Goal: Answer question/provide support: Share knowledge or assist other users

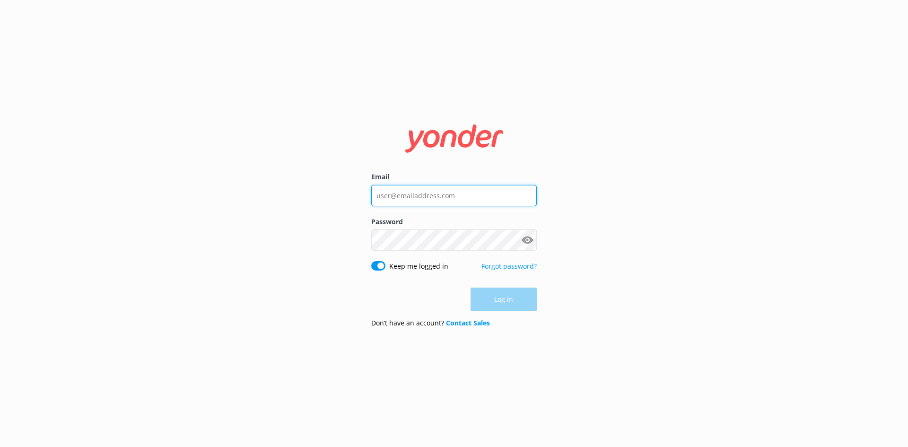
type input "[PERSON_NAME][EMAIL_ADDRESS][DOMAIN_NAME]"
click at [492, 300] on div "Log in" at bounding box center [454, 300] width 166 height 24
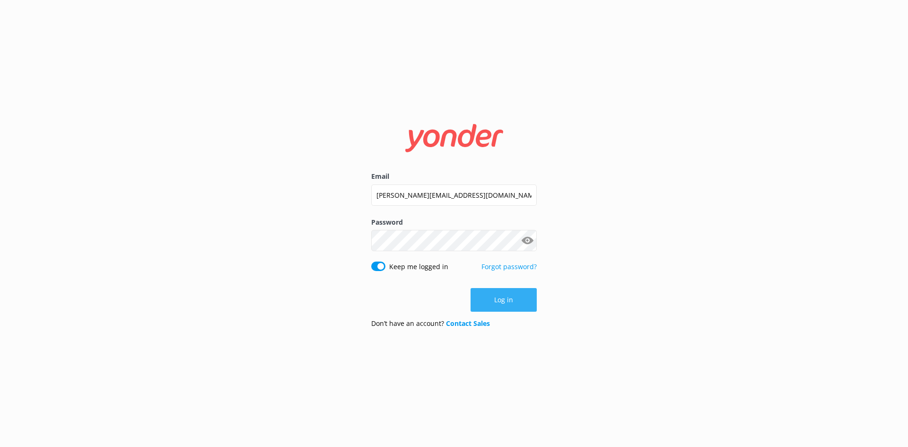
click at [512, 293] on button "Log in" at bounding box center [504, 300] width 66 height 24
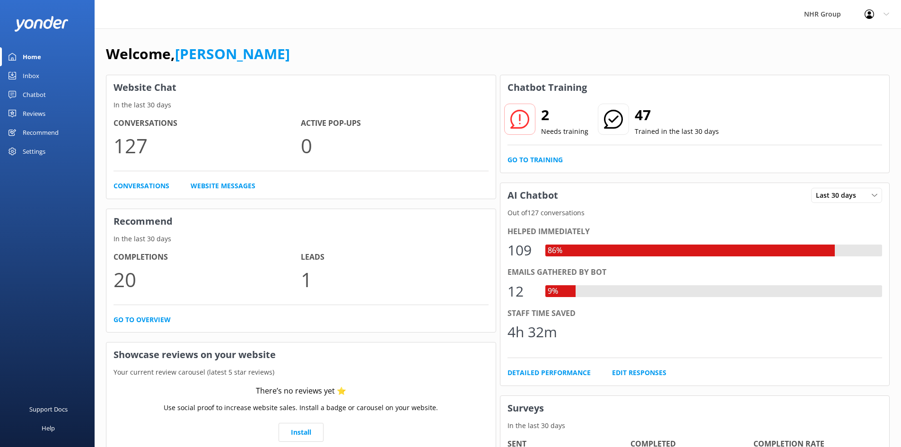
click at [26, 72] on div "Inbox" at bounding box center [31, 75] width 17 height 19
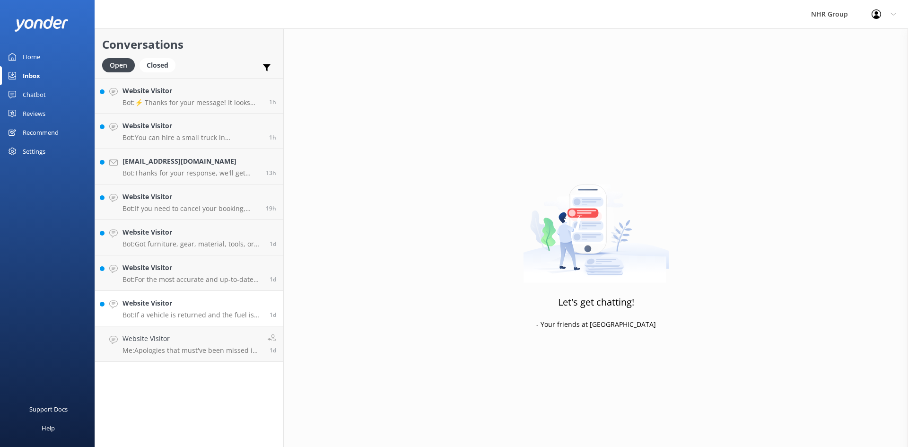
click at [181, 325] on link "Website Visitor Bot: If a vehicle is returned and the fuel is not full, you wil…" at bounding box center [189, 308] width 188 height 35
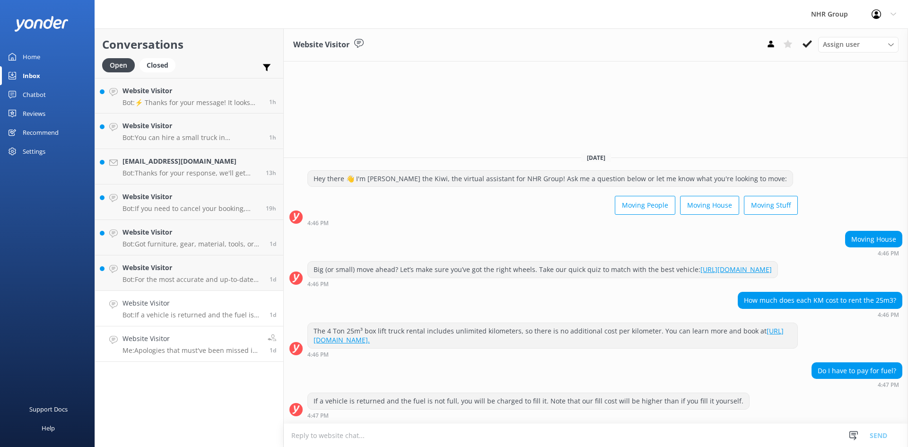
click at [185, 341] on h4 "Website Visitor" at bounding box center [192, 339] width 138 height 10
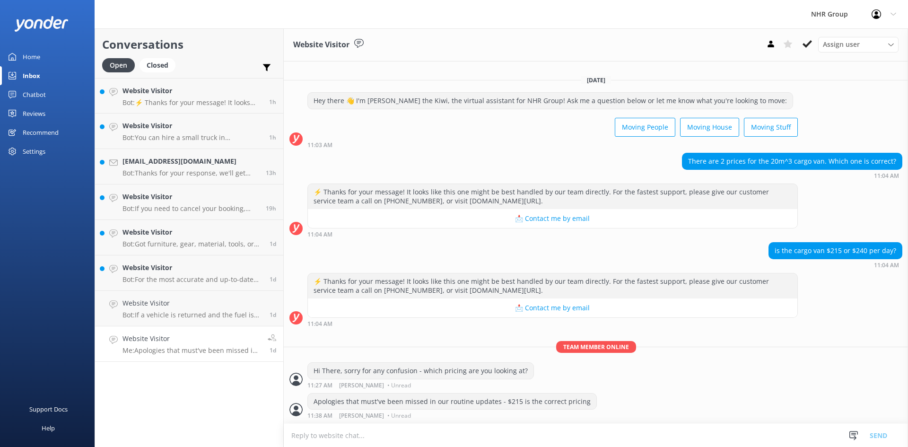
scroll to position [578, 0]
click at [804, 45] on use at bounding box center [807, 44] width 9 height 8
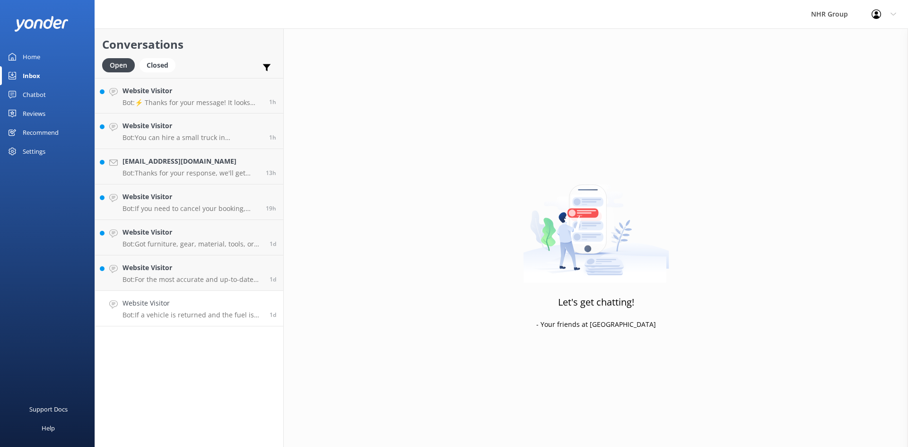
click at [210, 303] on h4 "Website Visitor" at bounding box center [193, 303] width 140 height 10
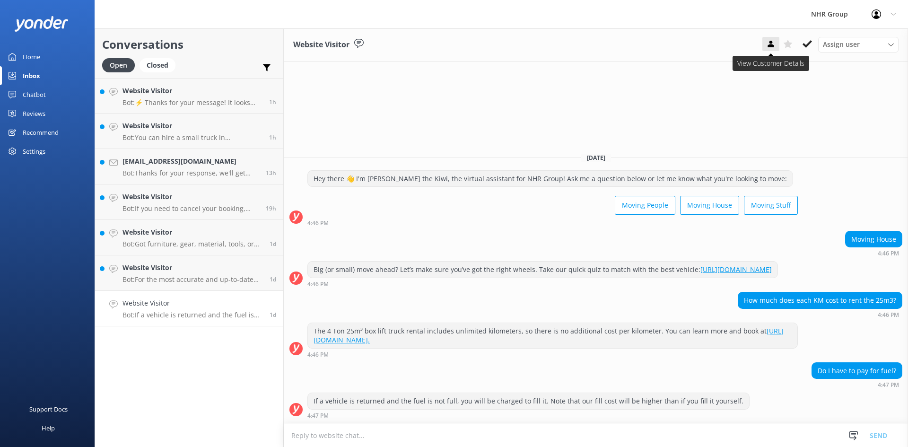
drag, startPoint x: 758, startPoint y: 44, endPoint x: 763, endPoint y: 45, distance: 5.5
click at [758, 44] on div "Website Visitor Assign user Joe Colab Connects Ana Tuala Damian NHR Group" at bounding box center [596, 44] width 625 height 33
click at [768, 46] on icon at bounding box center [770, 43] width 9 height 9
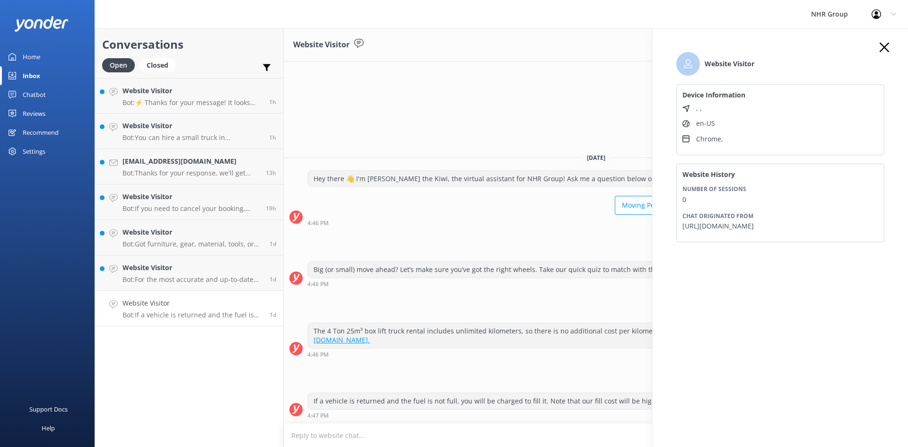
click at [885, 44] on icon "button" at bounding box center [884, 47] width 9 height 9
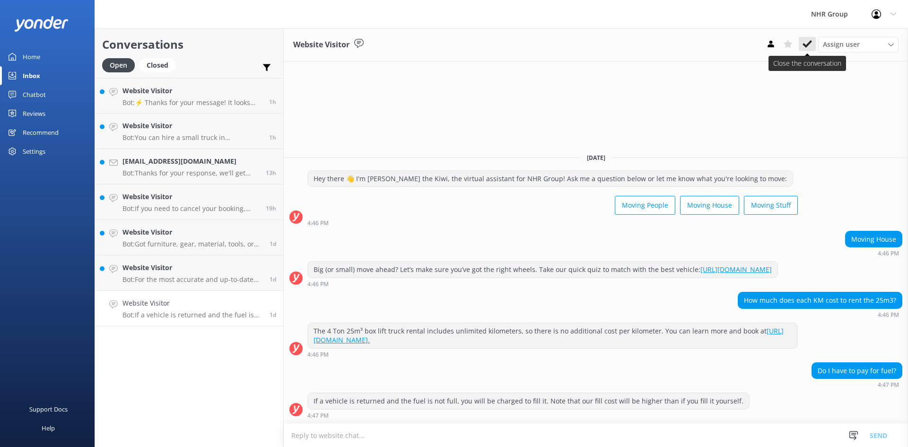
click at [808, 43] on icon at bounding box center [807, 43] width 9 height 9
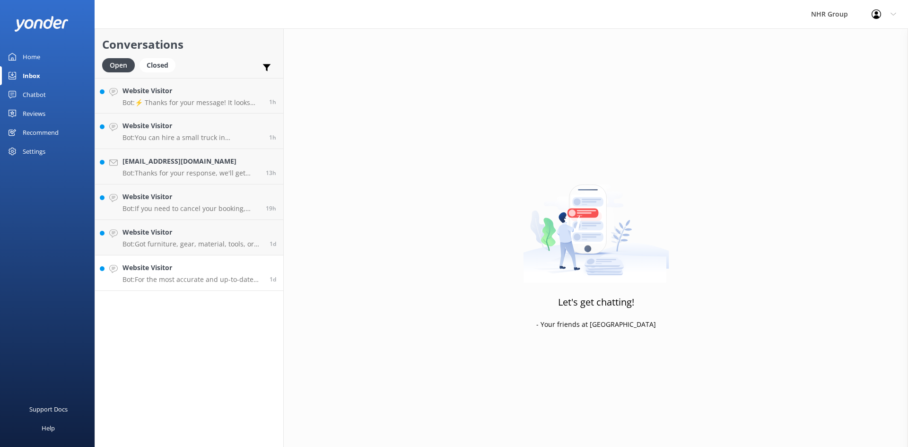
click at [167, 269] on h4 "Website Visitor" at bounding box center [193, 268] width 140 height 10
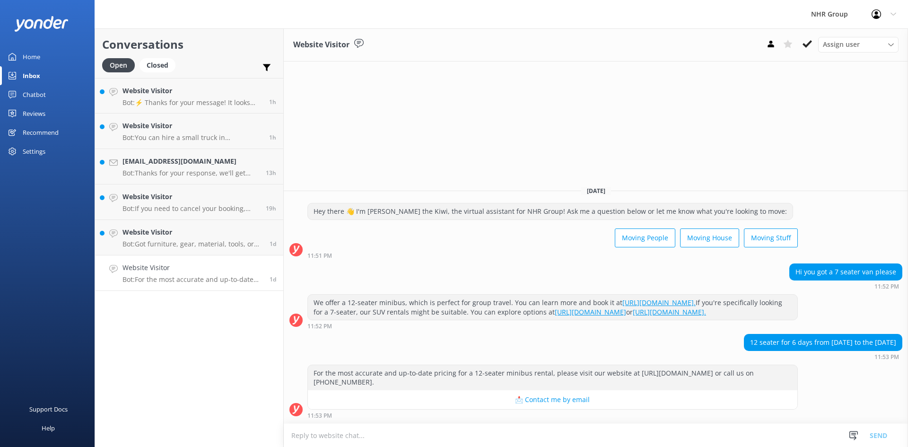
click at [433, 378] on div "For the most accurate and up-to-date pricing for a 12-seater minibus rental, pl…" at bounding box center [553, 377] width 490 height 25
click at [219, 270] on h4 "Website Visitor" at bounding box center [193, 268] width 140 height 10
click at [29, 89] on div "Chatbot" at bounding box center [34, 94] width 23 height 19
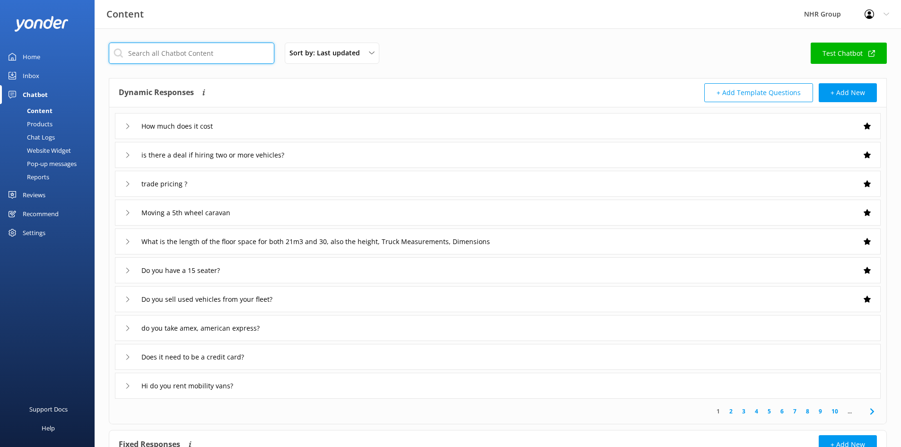
click at [165, 48] on input "text" at bounding box center [192, 53] width 166 height 21
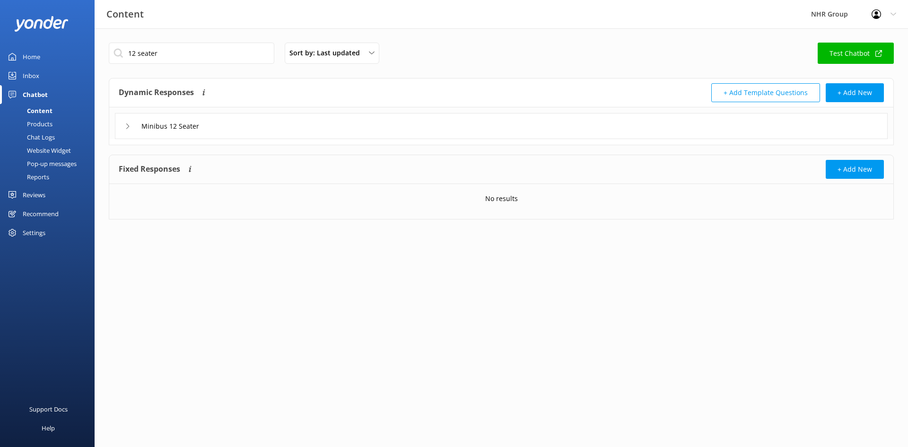
click at [248, 129] on div "Minibus 12 Seater" at bounding box center [501, 126] width 773 height 26
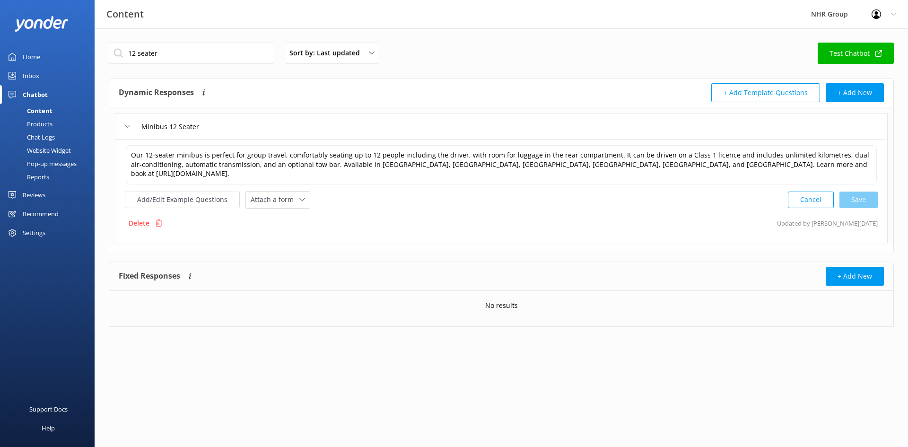
click at [240, 124] on div "Minibus 12 Seater" at bounding box center [501, 126] width 773 height 26
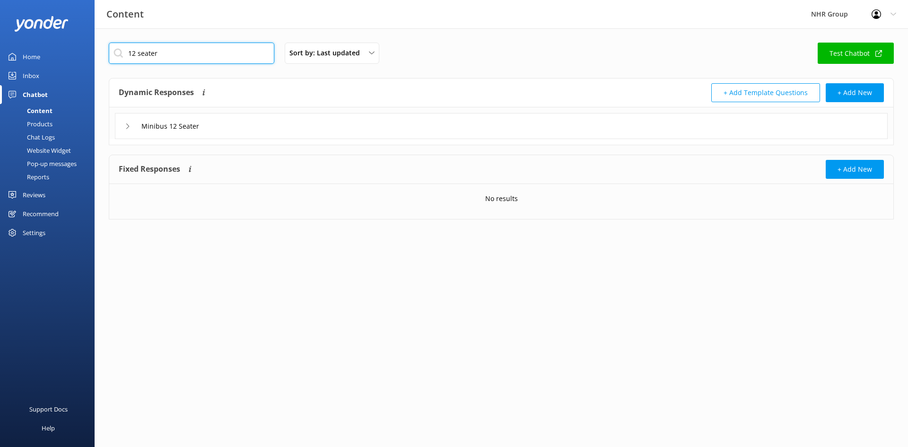
drag, startPoint x: 192, startPoint y: 44, endPoint x: 102, endPoint y: 60, distance: 90.8
click at [102, 60] on div "12 seater Sort by: Last updated Title Last updated Test Chatbot Dynamic Respons…" at bounding box center [502, 138] width 814 height 220
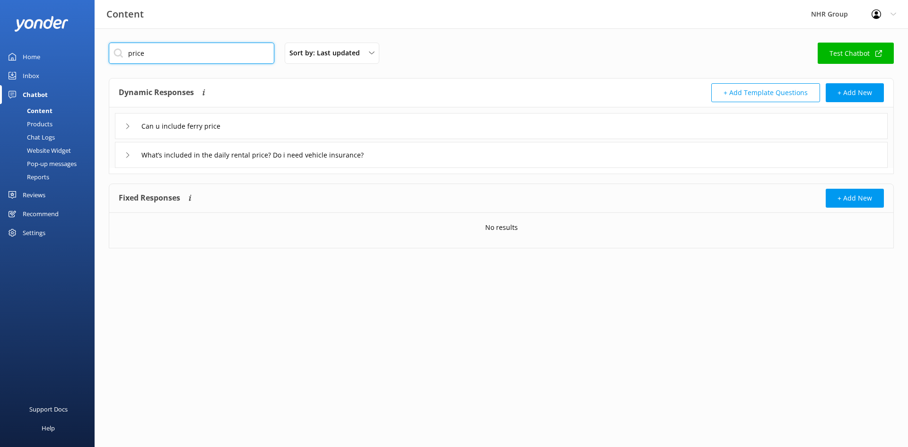
type input "price"
click at [28, 73] on div "Inbox" at bounding box center [31, 75] width 17 height 19
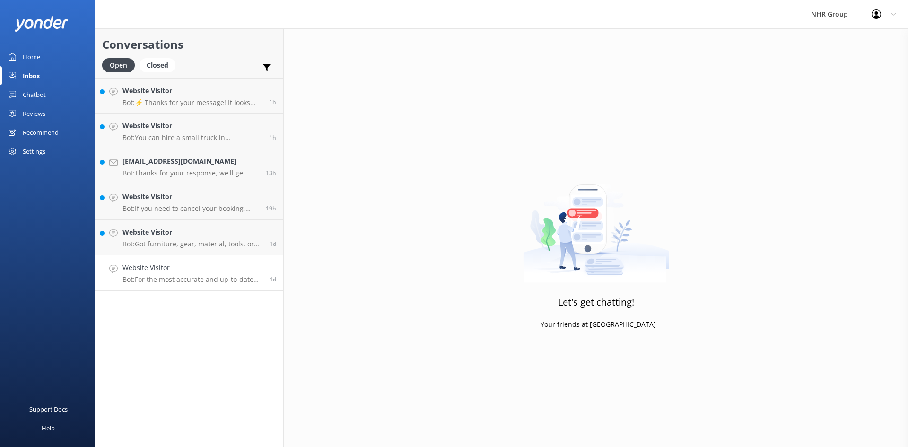
click at [159, 256] on link "Website Visitor Bot: For the most accurate and up-to-date pricing for a 12-seat…" at bounding box center [189, 272] width 188 height 35
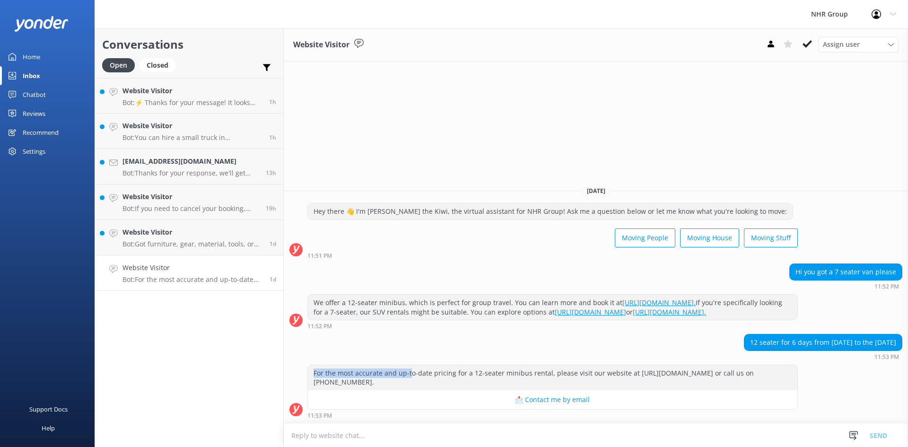
drag, startPoint x: 315, startPoint y: 372, endPoint x: 411, endPoint y: 368, distance: 96.1
click at [411, 368] on div "For the most accurate and up-to-date pricing for a 12-seater minibus rental, pl…" at bounding box center [553, 377] width 490 height 25
copy div "For the most accurate and up-t"
click at [42, 96] on div "Chatbot" at bounding box center [34, 94] width 23 height 19
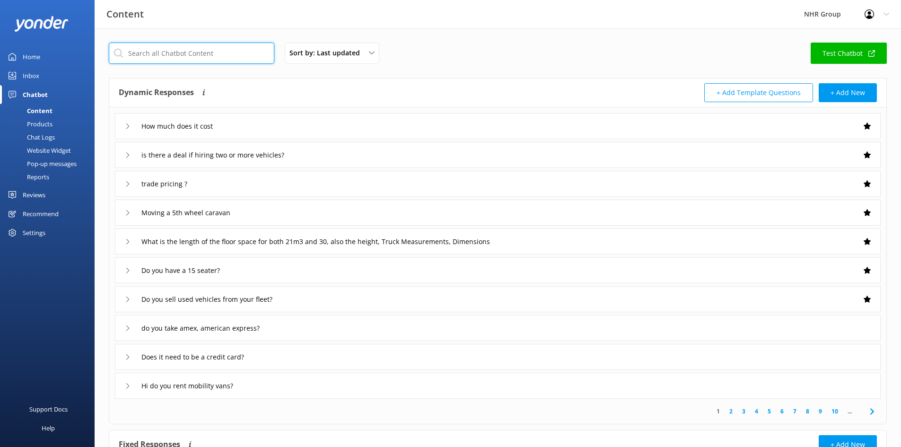
click at [136, 53] on input "text" at bounding box center [192, 53] width 166 height 21
paste input "For the most accurate and up-t"
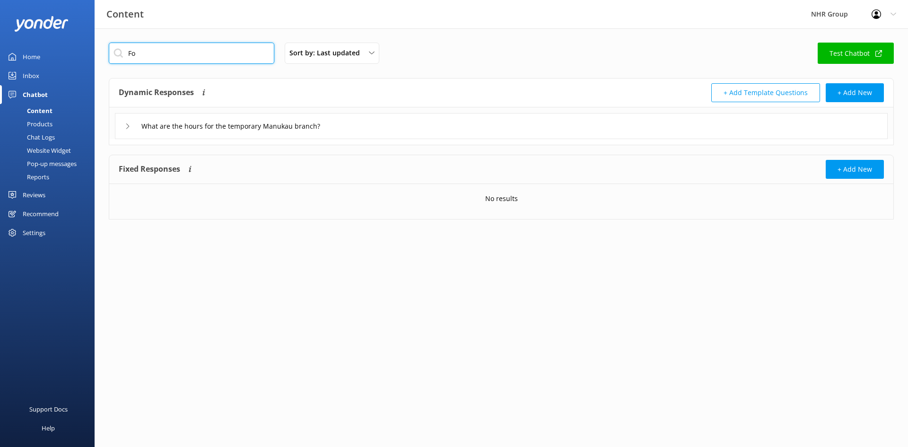
type input "F"
type input "12 seater"
click at [230, 126] on div "Minibus 12 Seater" at bounding box center [501, 126] width 773 height 26
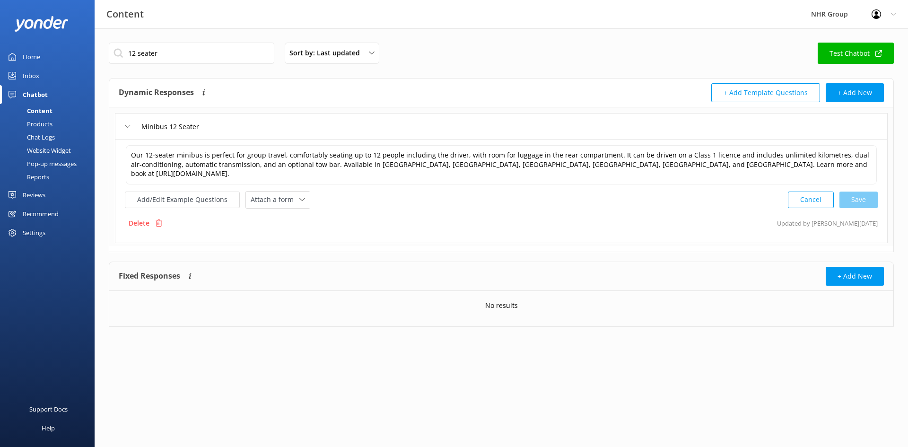
click at [230, 125] on div "Minibus 12 Seater" at bounding box center [501, 126] width 773 height 26
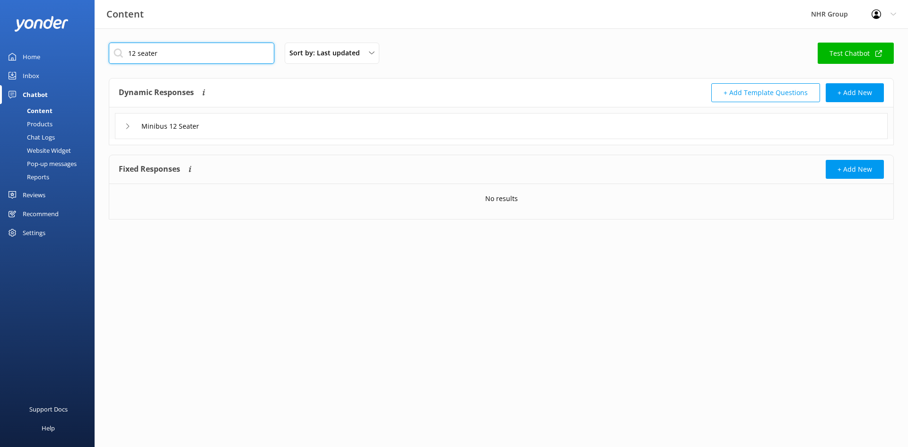
drag, startPoint x: 195, startPoint y: 50, endPoint x: 119, endPoint y: 54, distance: 76.3
click at [119, 54] on input "12 seater" at bounding box center [192, 53] width 166 height 21
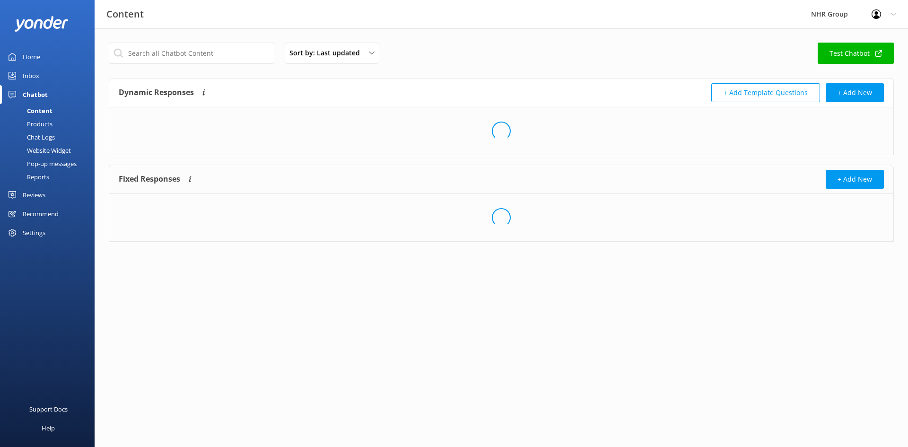
click at [494, 51] on div "Sort by: Last updated Title Last updated Test Chatbot" at bounding box center [501, 56] width 785 height 27
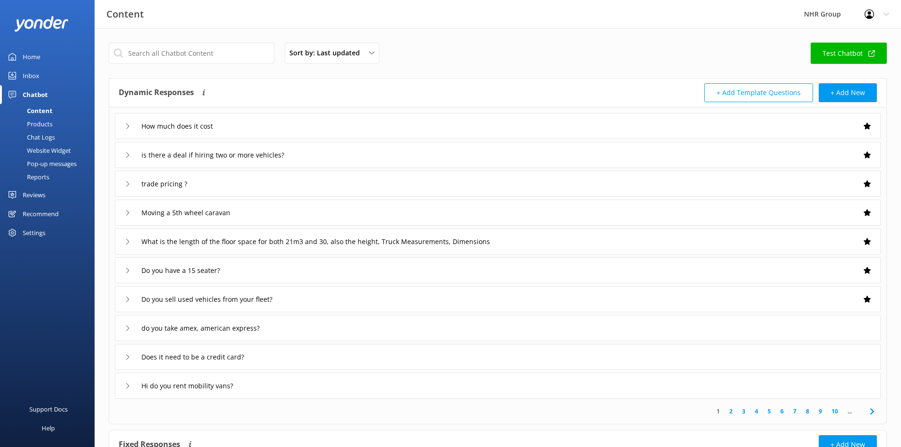
click at [233, 123] on div "How much does it cost" at bounding box center [498, 126] width 766 height 26
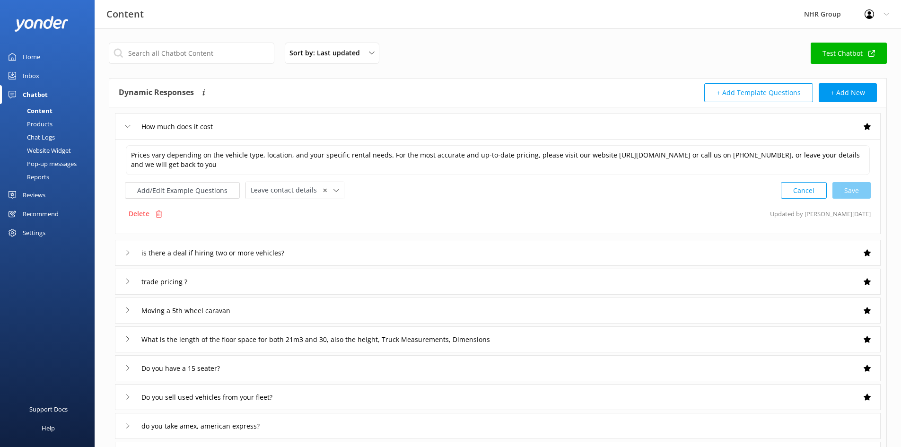
click at [249, 120] on div "How much does it cost" at bounding box center [498, 126] width 766 height 26
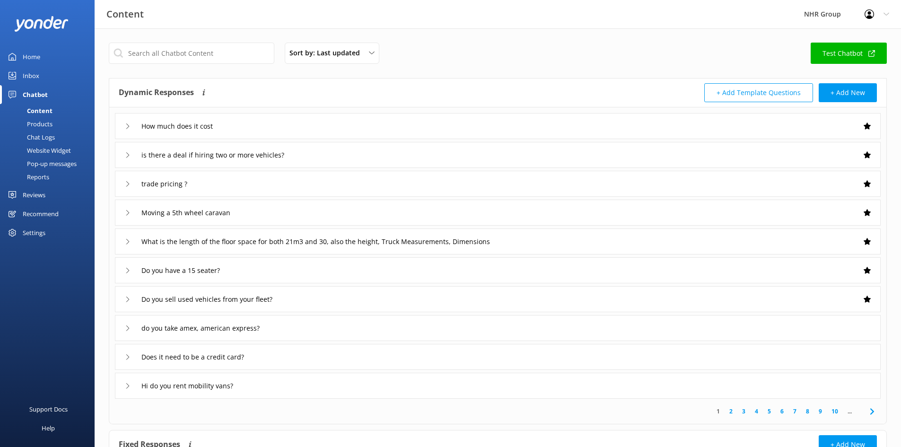
click at [251, 262] on div "Do you have a 15 seater?" at bounding box center [498, 270] width 766 height 26
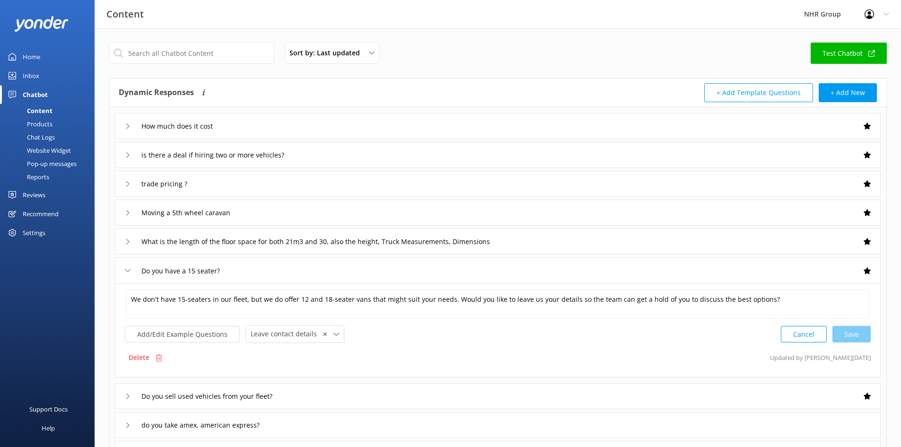
click at [245, 268] on div "Do you have a 15 seater?" at bounding box center [498, 270] width 766 height 26
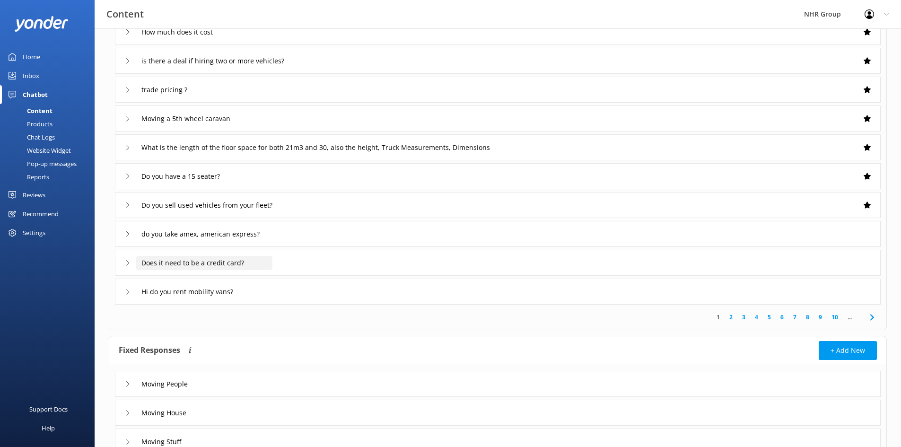
scroll to position [95, 0]
click at [318, 211] on div "Do you sell used vehicles from your fleet?" at bounding box center [498, 205] width 766 height 26
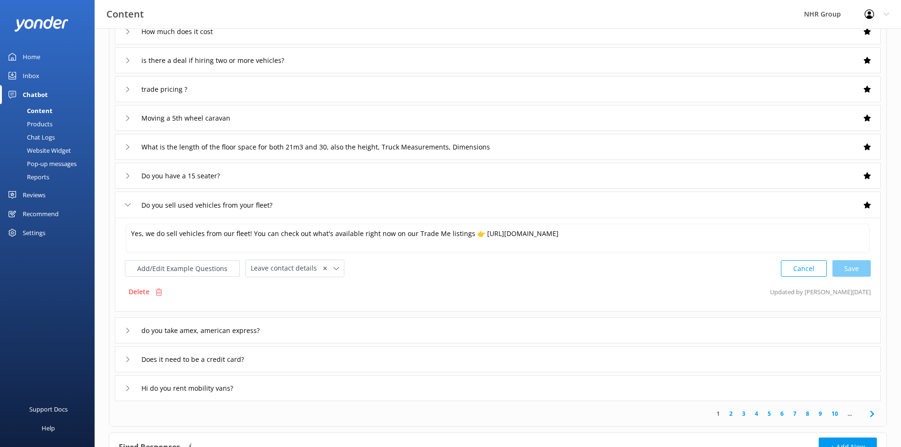
click at [326, 202] on div "Do you sell used vehicles from your fleet?" at bounding box center [498, 205] width 766 height 26
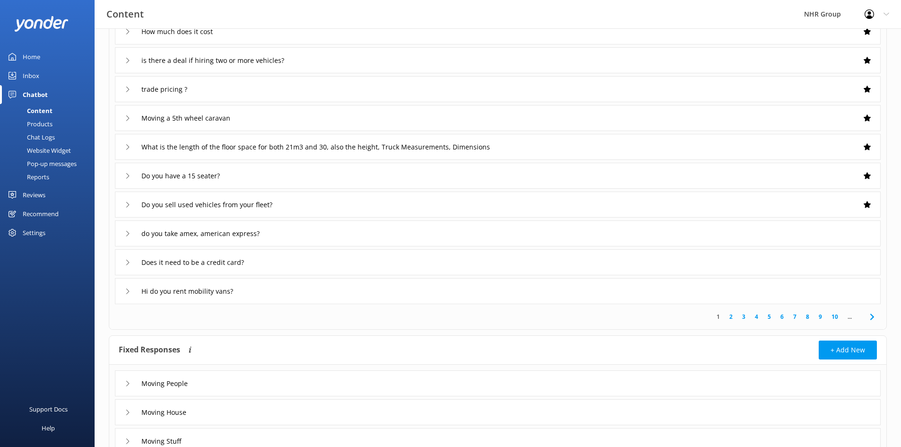
click at [336, 234] on div "do you take amex, american express?" at bounding box center [498, 233] width 766 height 26
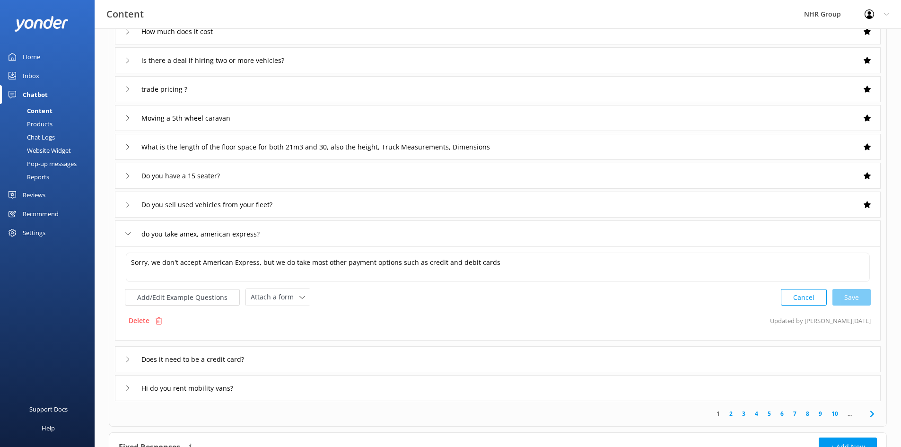
click at [326, 238] on div "do you take amex, american express?" at bounding box center [498, 233] width 766 height 26
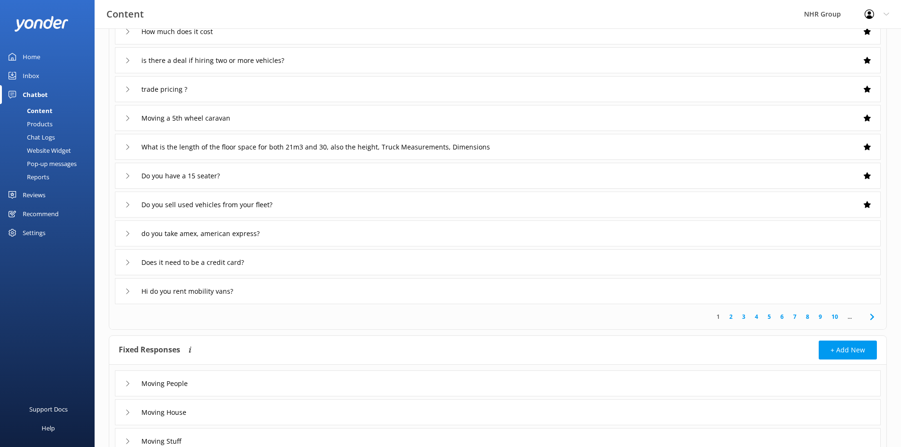
click at [312, 260] on div "Does it need to be a credit card?" at bounding box center [498, 262] width 766 height 26
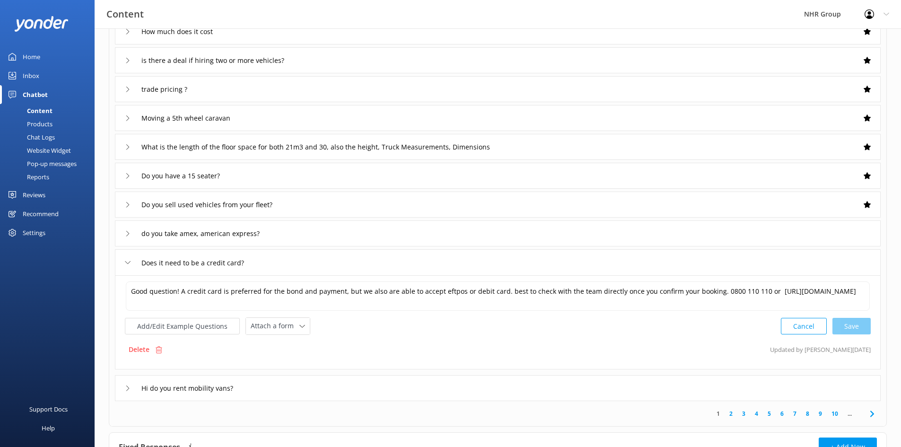
click at [312, 260] on div "Does it need to be a credit card?" at bounding box center [498, 262] width 766 height 26
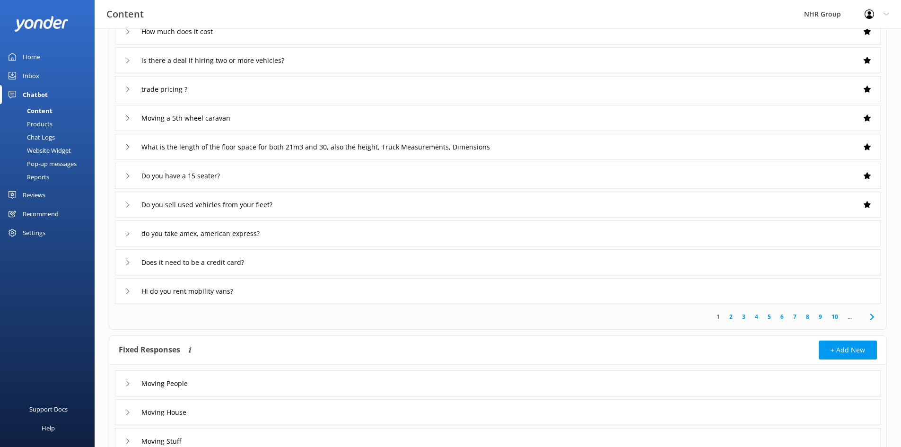
click at [295, 292] on div "Hi do you rent mobility vans?" at bounding box center [498, 291] width 766 height 26
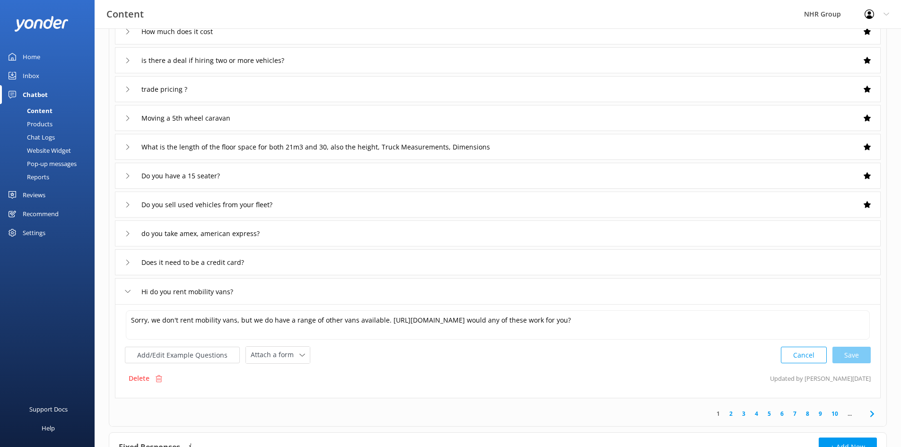
click at [295, 291] on div "Hi do you rent mobility vans?" at bounding box center [498, 291] width 766 height 26
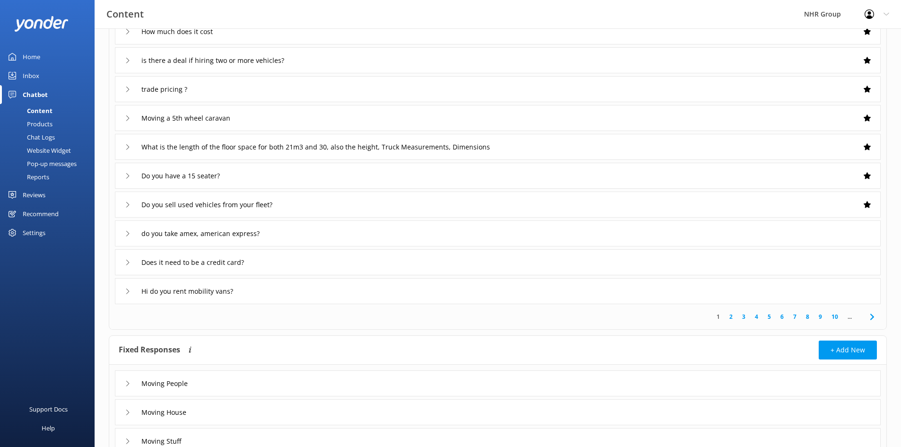
click at [729, 317] on link "2" at bounding box center [731, 316] width 13 height 9
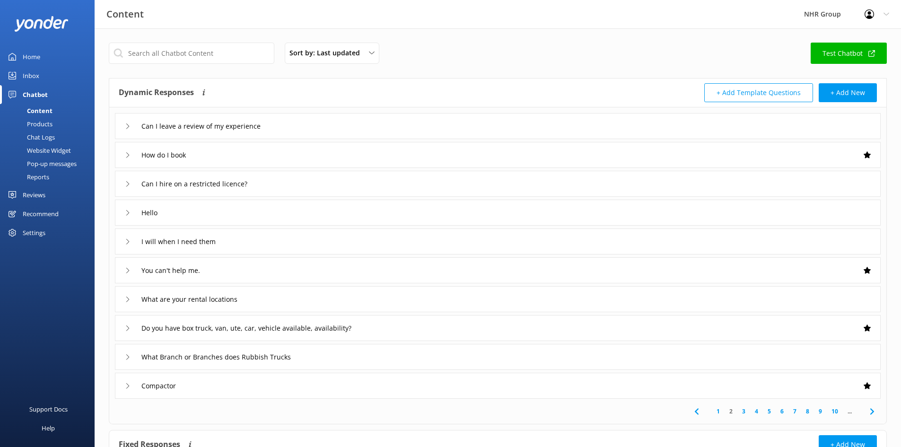
click at [279, 156] on div "How do I book" at bounding box center [498, 155] width 766 height 26
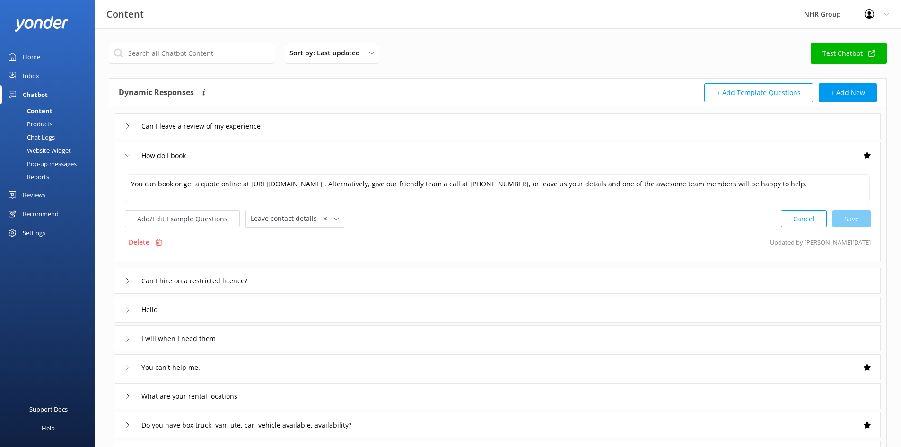
click at [279, 156] on div "How do I book" at bounding box center [498, 155] width 766 height 26
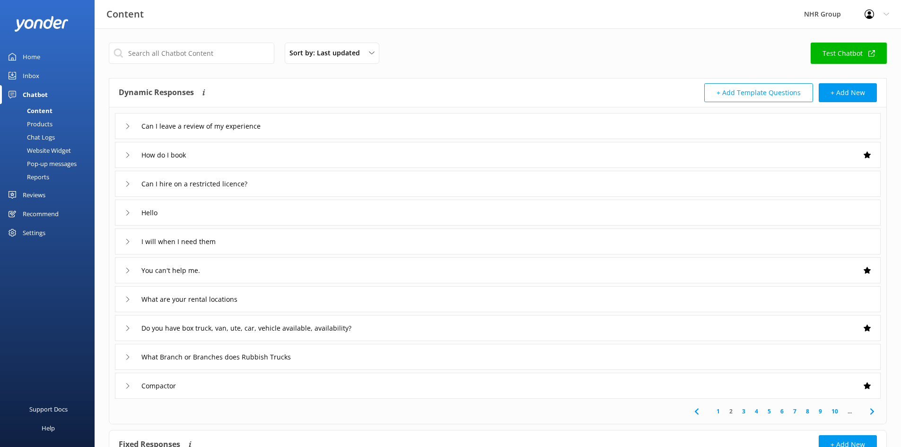
click at [269, 158] on div "How do I book" at bounding box center [498, 155] width 766 height 26
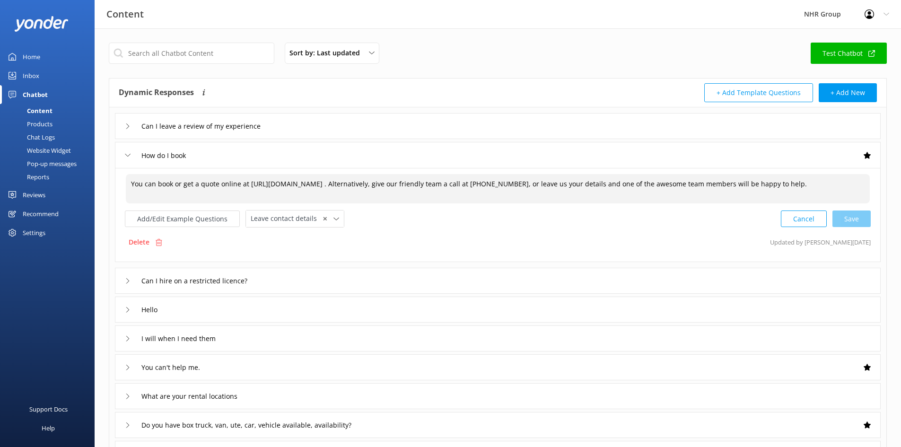
drag, startPoint x: 359, startPoint y: 184, endPoint x: 358, endPoint y: 197, distance: 12.8
click at [358, 185] on textarea "You can book or get a quote online at [URL][DOMAIN_NAME] . Alternatively, give …" at bounding box center [498, 188] width 744 height 29
click at [841, 217] on div "Cancel Loading.." at bounding box center [826, 218] width 89 height 18
type textarea "You can book or get a quote online at [URL][DOMAIN_NAME] Alternatively, give ou…"
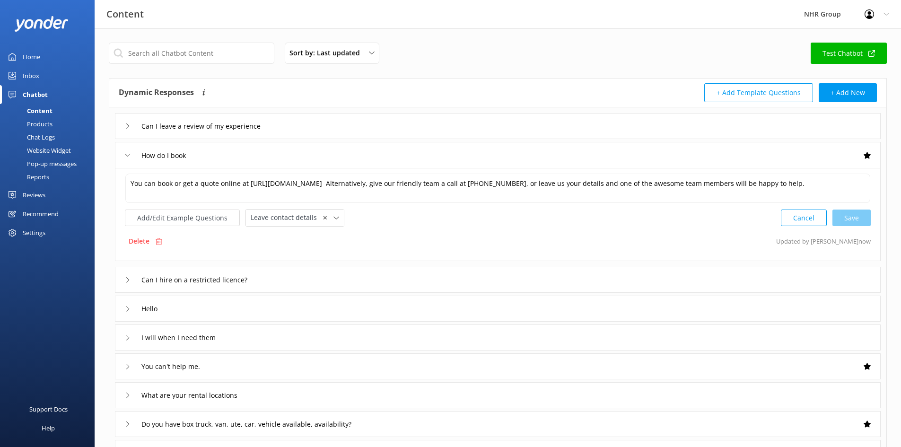
click at [233, 153] on div "How do I book" at bounding box center [498, 155] width 766 height 26
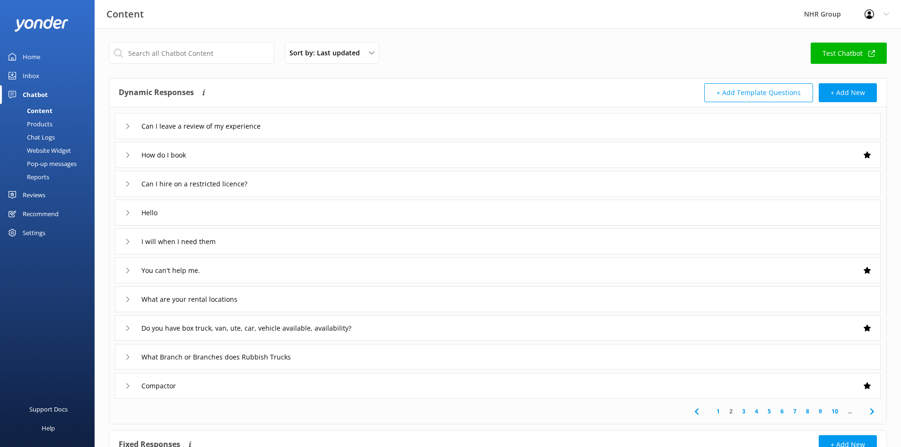
click at [291, 185] on div "Can I hire on a restricted licence?" at bounding box center [498, 184] width 766 height 26
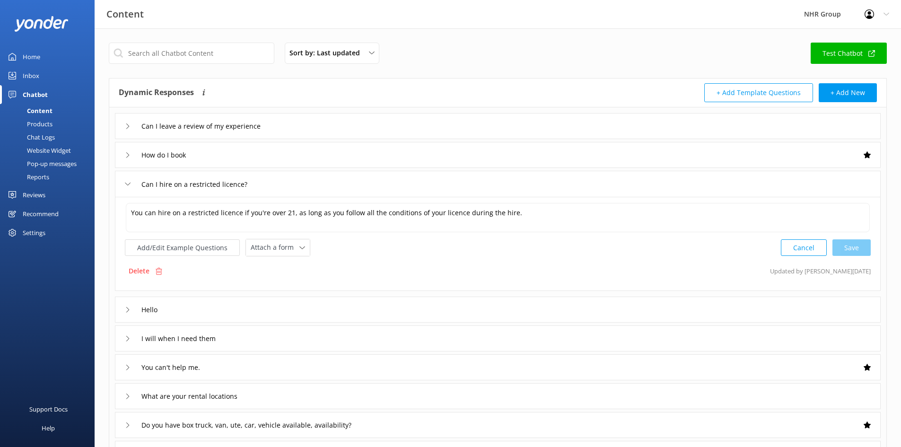
click at [291, 185] on div "Can I hire on a restricted licence?" at bounding box center [498, 184] width 766 height 26
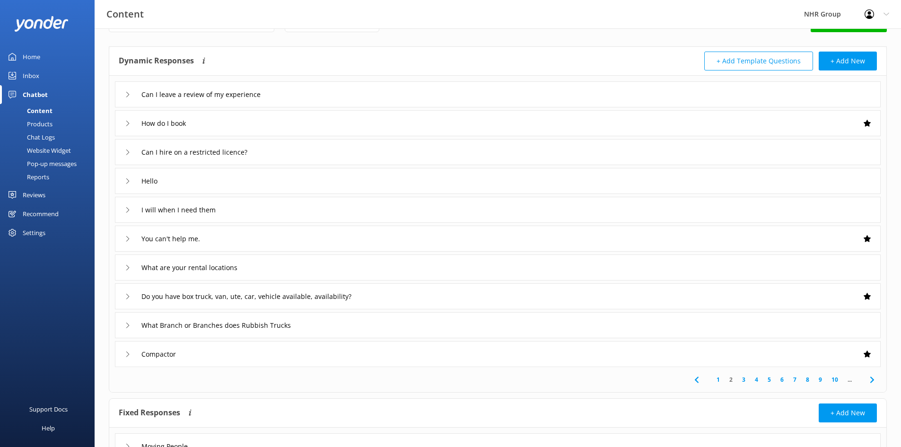
scroll to position [47, 0]
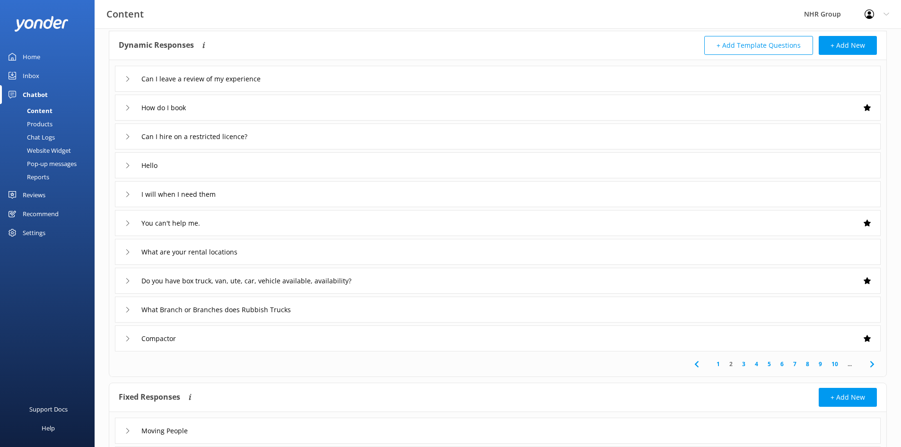
click at [743, 361] on link "3" at bounding box center [744, 364] width 13 height 9
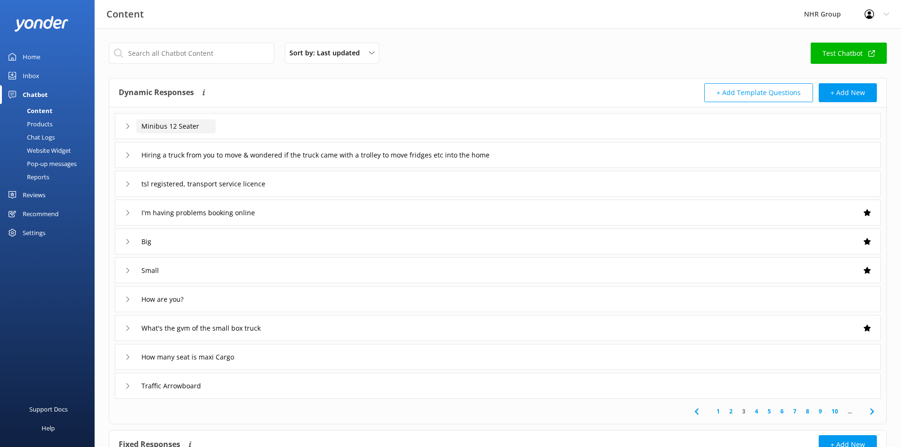
click at [209, 129] on input "Minibus 12 Seater" at bounding box center [175, 126] width 79 height 14
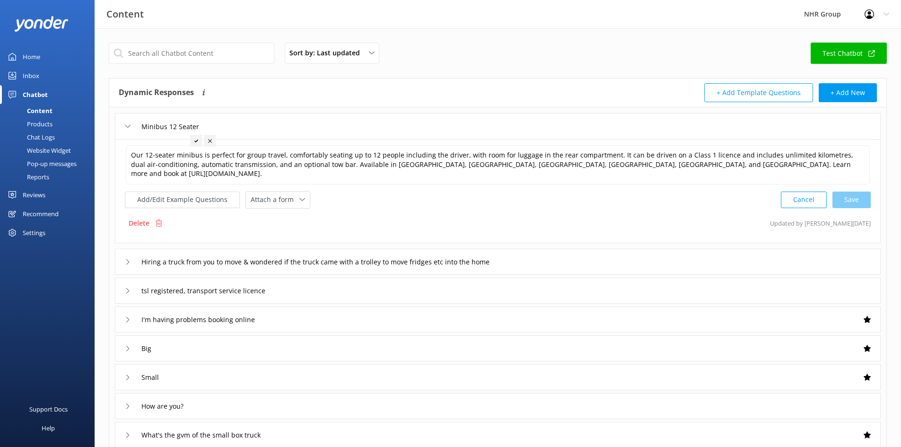
click at [248, 124] on div "Minibus 12 Seater" at bounding box center [498, 126] width 766 height 26
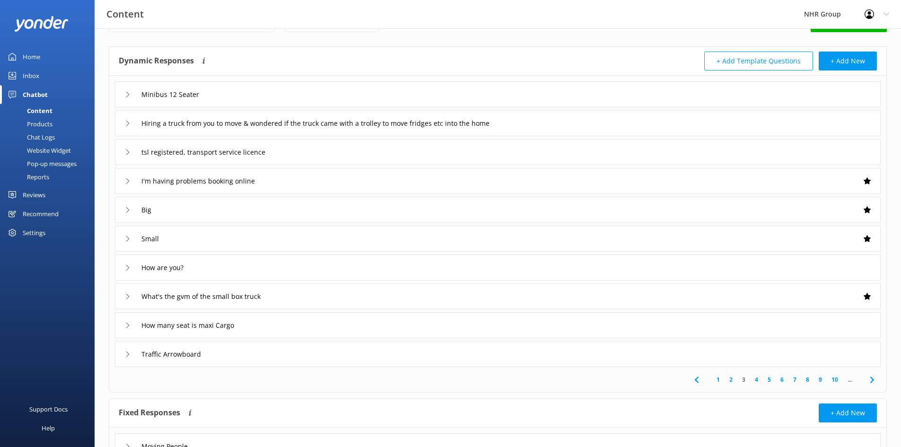
scroll to position [47, 0]
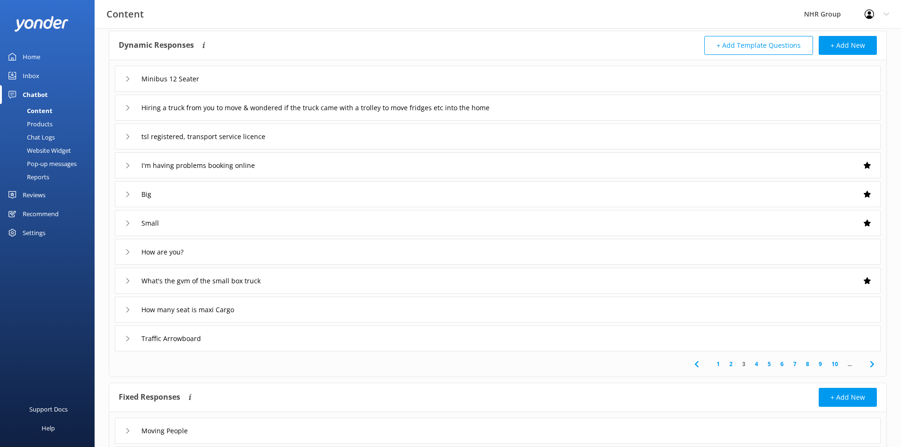
click at [288, 313] on div "How many seat is maxi Cargo" at bounding box center [498, 310] width 766 height 26
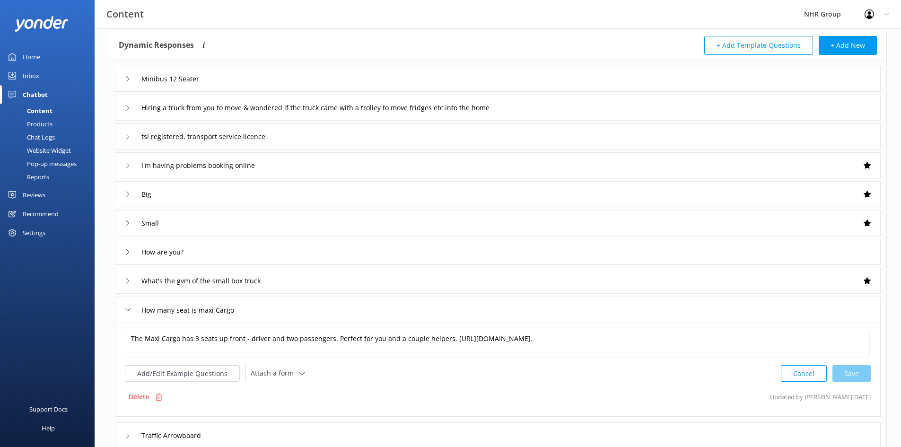
click at [296, 306] on div "How many seat is maxi Cargo" at bounding box center [498, 310] width 766 height 26
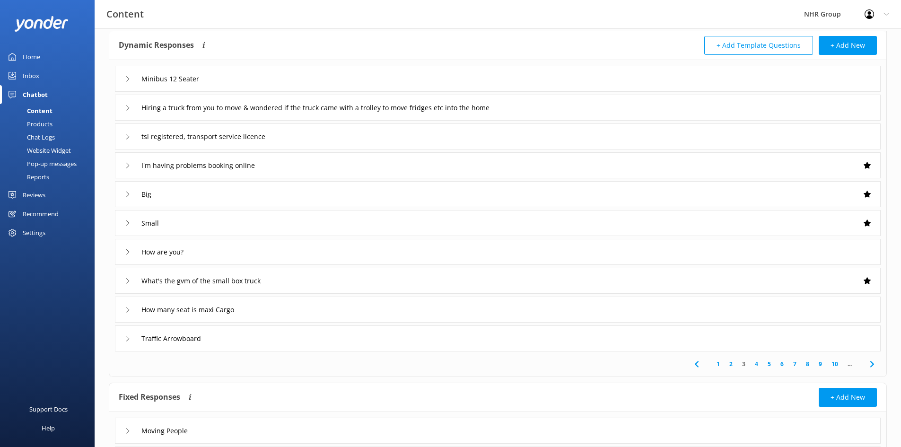
click at [756, 363] on link "4" at bounding box center [756, 364] width 13 height 9
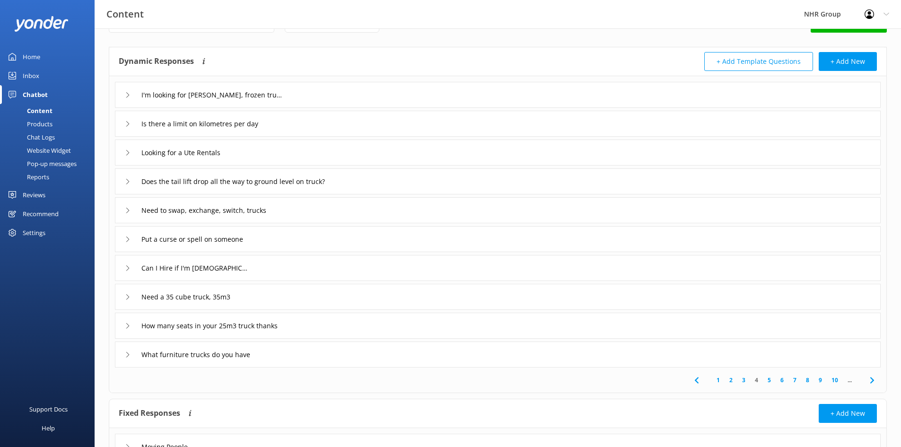
scroll to position [47, 0]
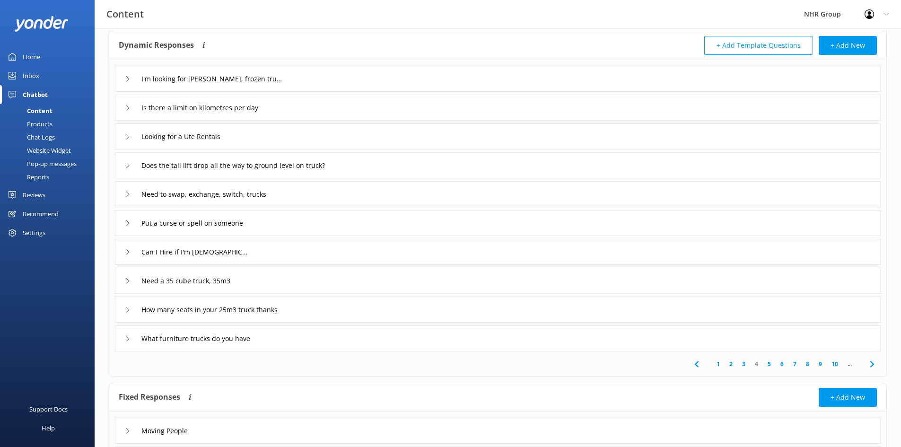
click at [770, 365] on link "5" at bounding box center [769, 364] width 13 height 9
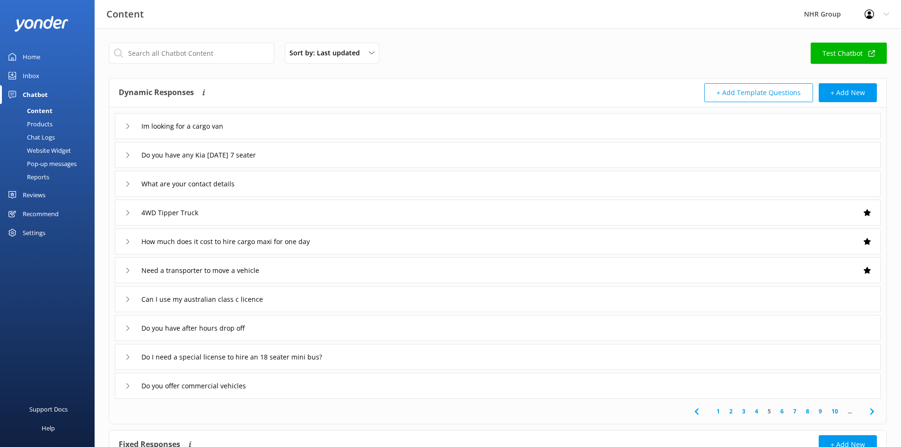
click at [284, 122] on div "Im looking for a cargo van" at bounding box center [498, 126] width 766 height 26
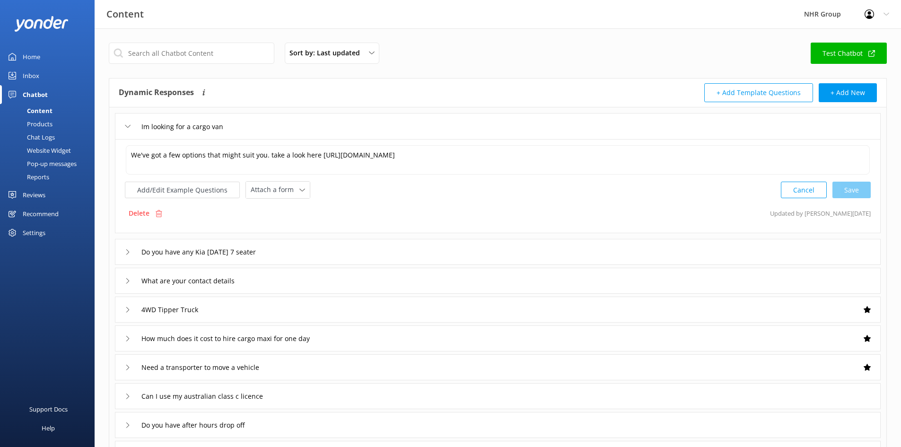
click at [284, 122] on div "Im looking for a cargo van" at bounding box center [498, 126] width 766 height 26
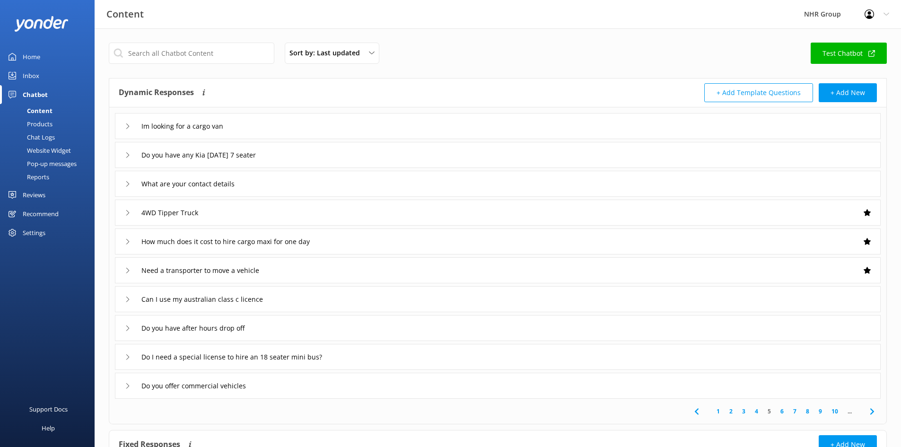
scroll to position [47, 0]
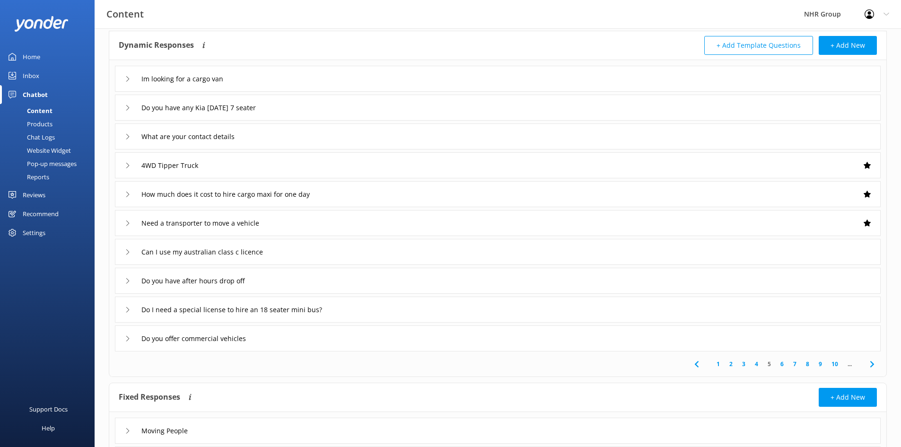
click at [357, 191] on div "How much does it cost to hire cargo maxi for one day" at bounding box center [498, 194] width 766 height 26
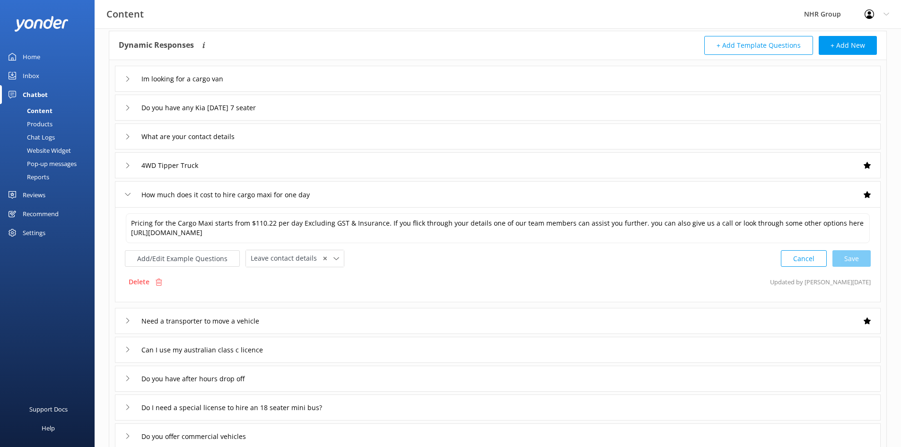
click at [356, 192] on div "How much does it cost to hire cargo maxi for one day" at bounding box center [498, 194] width 766 height 26
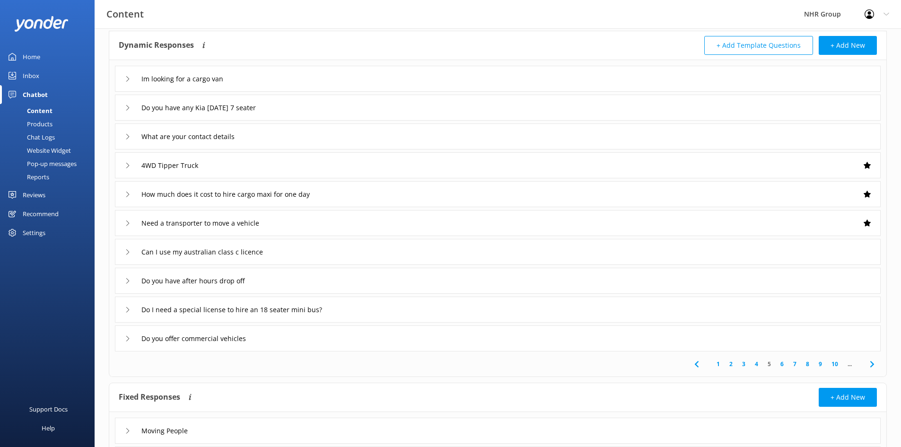
click at [355, 192] on div "How much does it cost to hire cargo maxi for one day" at bounding box center [498, 194] width 766 height 26
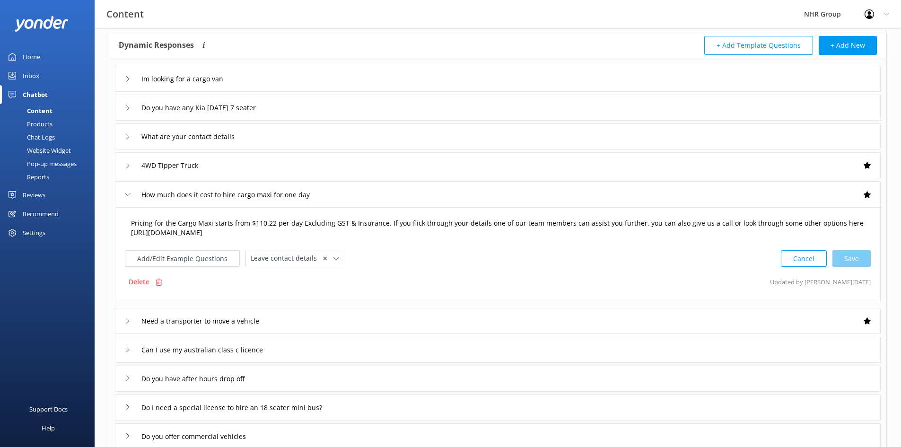
click at [273, 223] on textarea "Pricing for the Cargo Maxi starts from $110.22 per day Excluding GST & Insuranc…" at bounding box center [498, 228] width 744 height 30
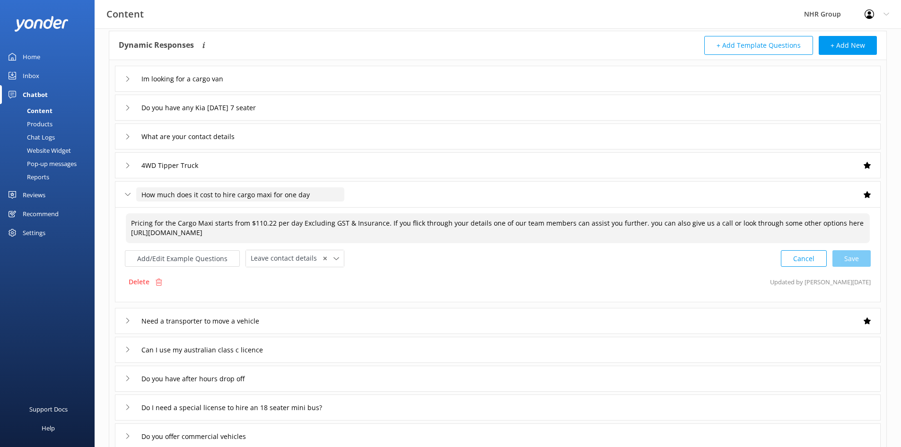
click at [330, 190] on input "How much does it cost to hire cargo maxi for one day" at bounding box center [240, 194] width 208 height 14
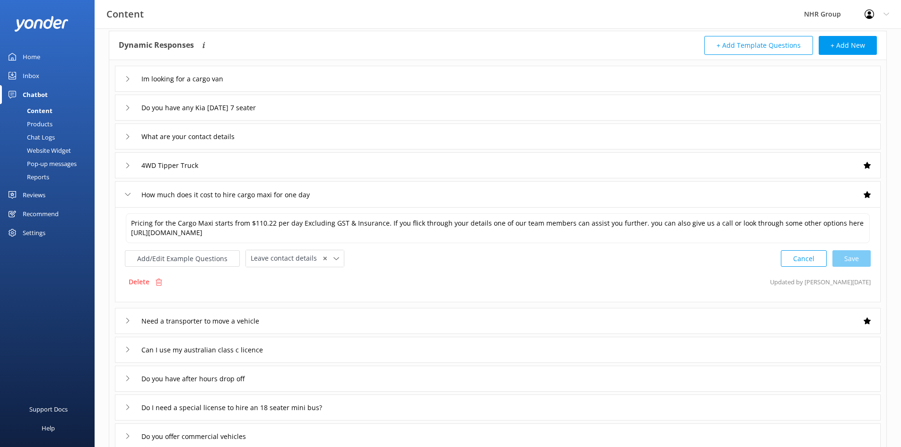
click at [371, 192] on div "How much does it cost to hire cargo maxi for one day" at bounding box center [498, 194] width 766 height 26
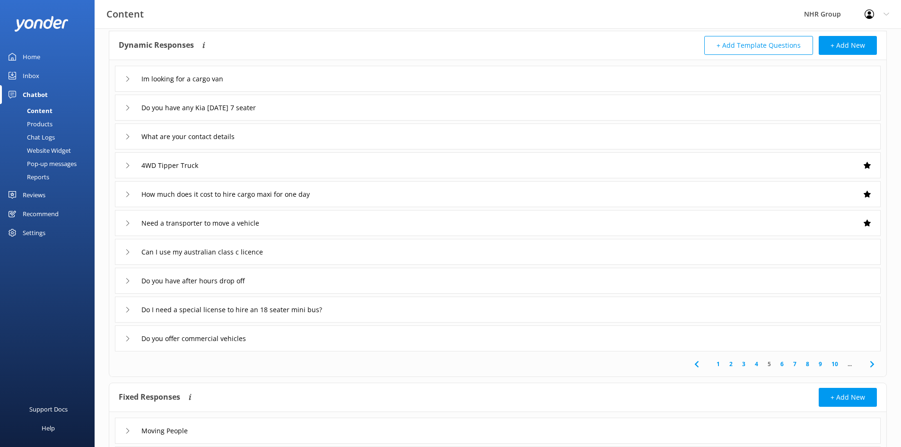
click at [784, 364] on link "6" at bounding box center [782, 364] width 13 height 9
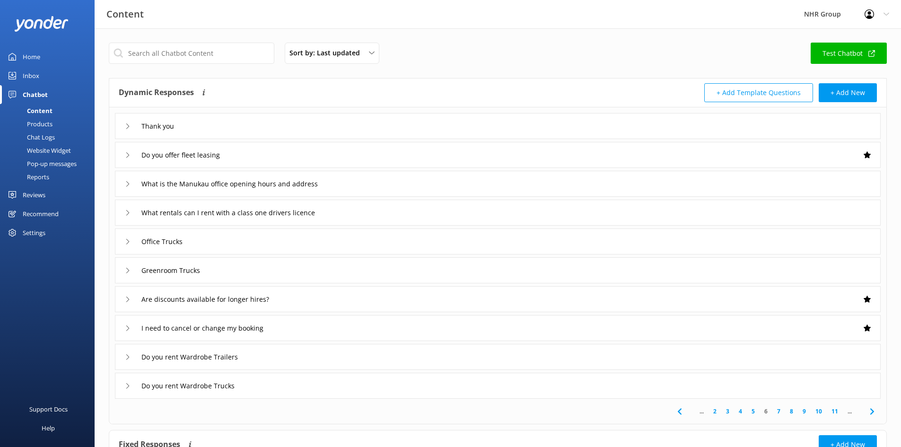
scroll to position [47, 0]
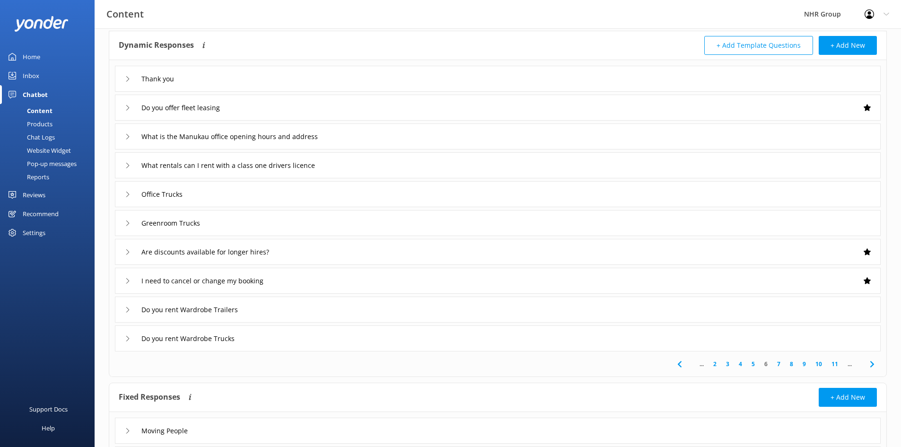
click at [778, 362] on link "7" at bounding box center [779, 364] width 13 height 9
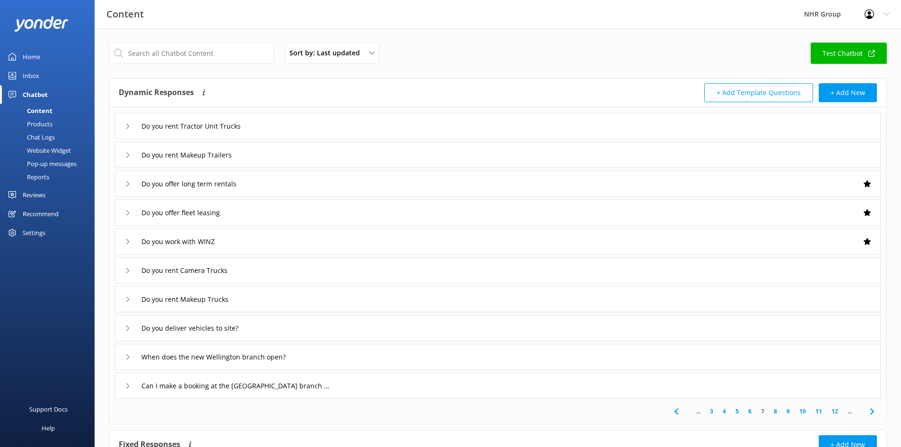
scroll to position [47, 0]
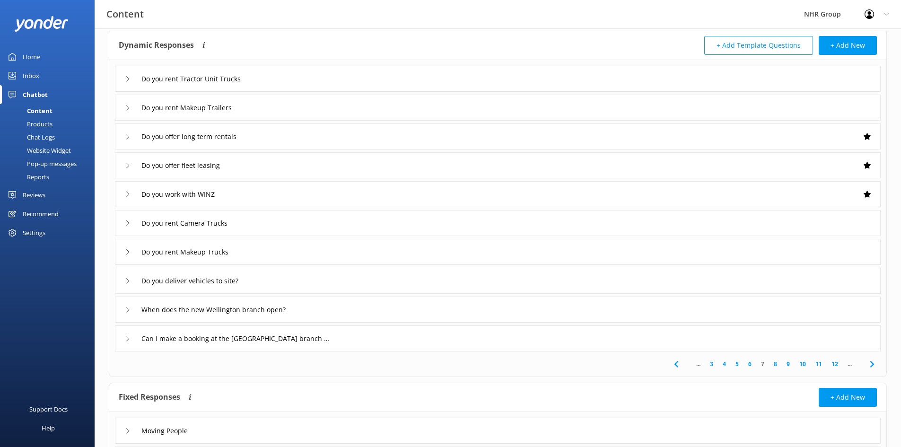
click at [33, 93] on div "Chatbot" at bounding box center [35, 94] width 25 height 19
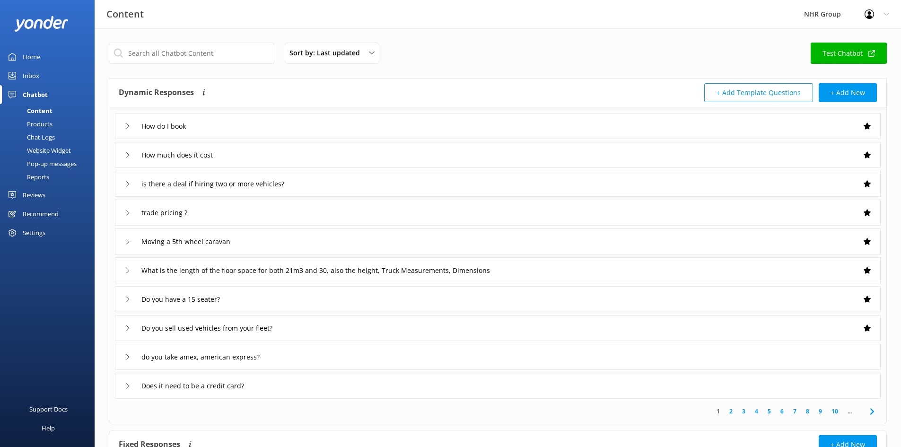
click at [29, 76] on div "Inbox" at bounding box center [31, 75] width 17 height 19
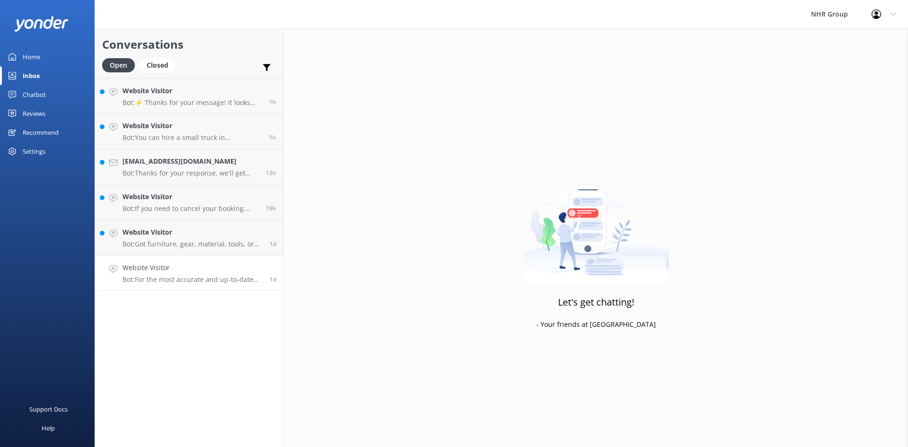
click at [166, 271] on h4 "Website Visitor" at bounding box center [193, 268] width 140 height 10
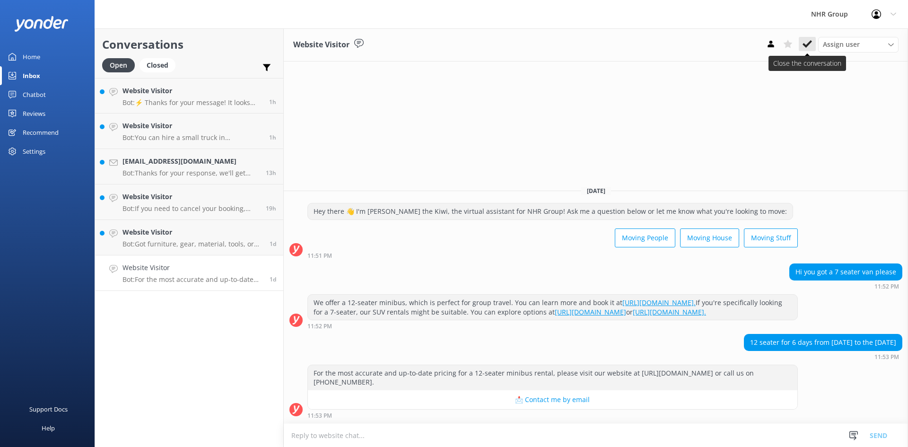
click at [811, 44] on icon at bounding box center [807, 43] width 9 height 9
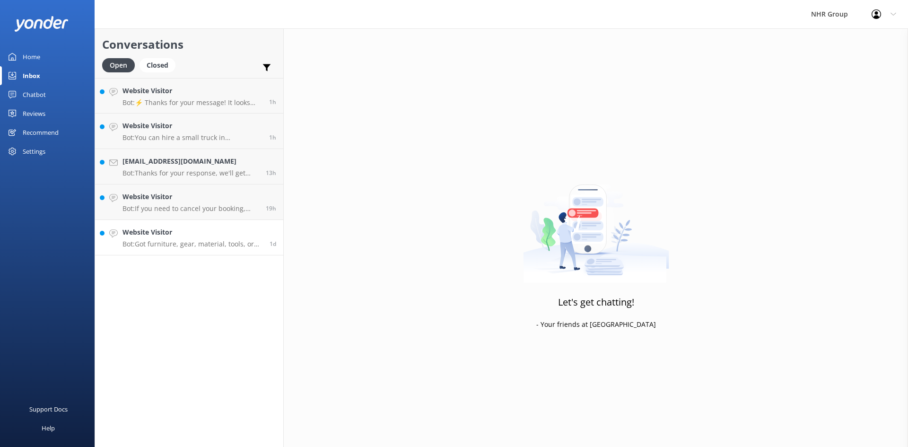
click at [189, 239] on div "Website Visitor Bot: Got furniture, gear, material, tools, or freight to move? …" at bounding box center [193, 237] width 140 height 21
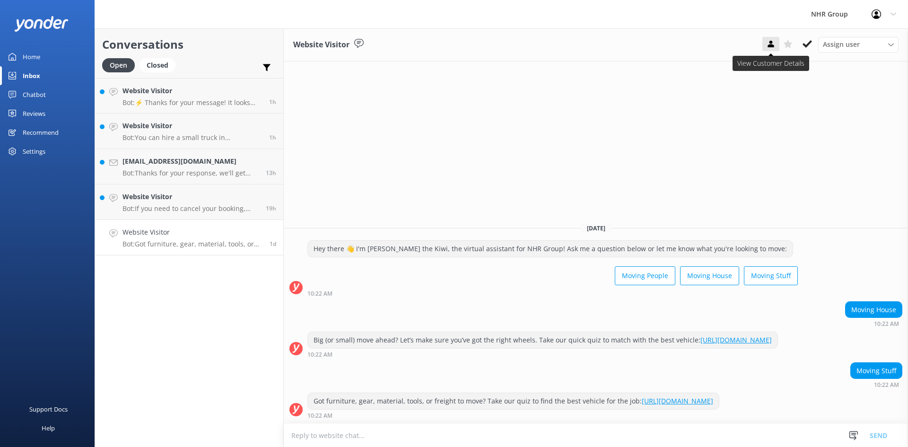
click at [770, 49] on button at bounding box center [771, 44] width 17 height 14
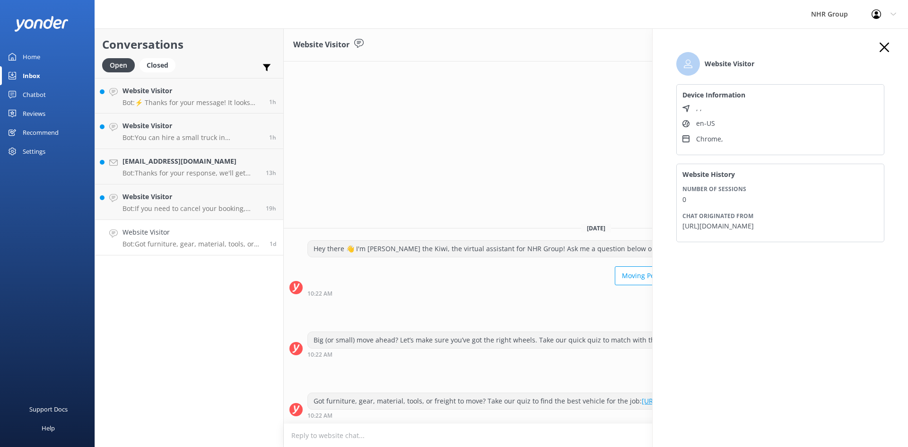
click at [890, 44] on div "Website Visitor Device Information , , en-US Chrome , Website History Number of…" at bounding box center [780, 152] width 227 height 218
click at [887, 46] on icon "button" at bounding box center [884, 47] width 9 height 9
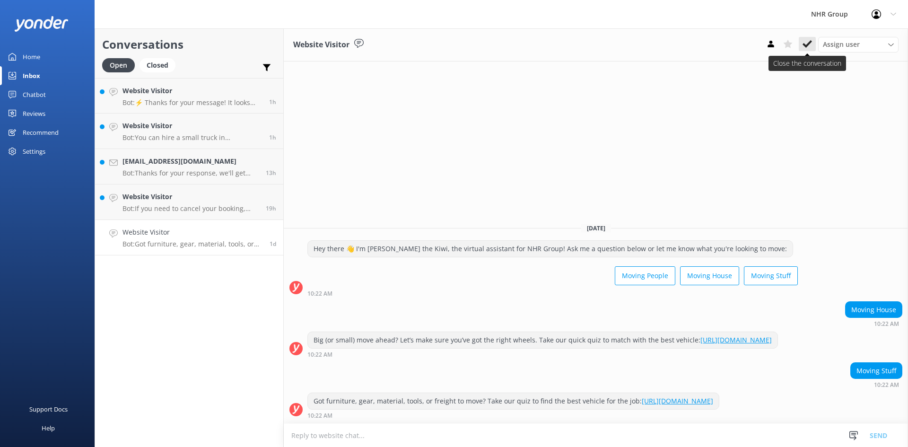
click at [811, 44] on icon at bounding box center [807, 43] width 9 height 9
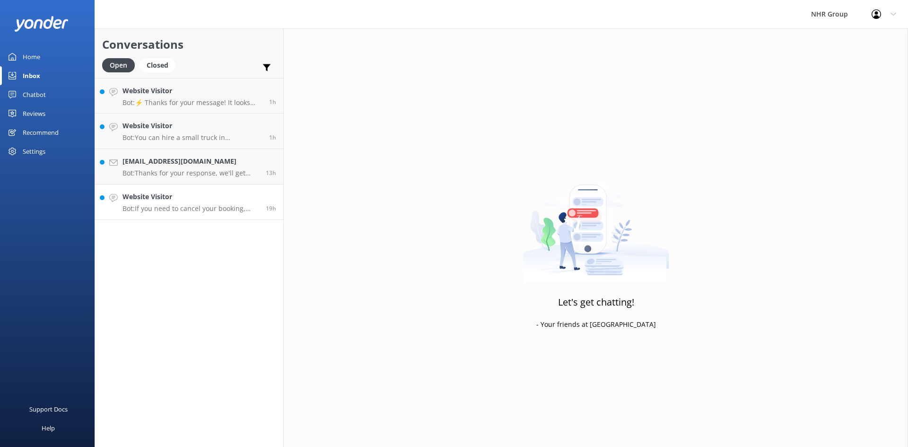
click at [187, 206] on p "Bot: If you need to cancel your booking, please contact the NHR Group team at 0…" at bounding box center [191, 208] width 136 height 9
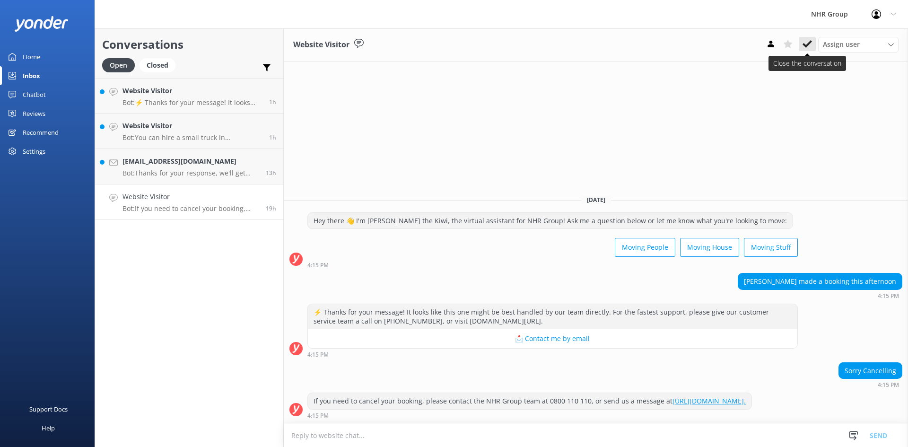
click at [811, 46] on icon at bounding box center [807, 43] width 9 height 9
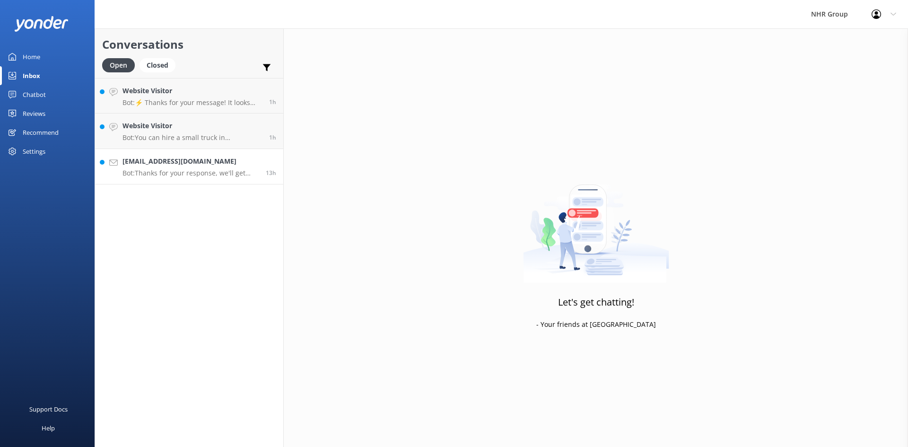
click at [183, 165] on h4 "[EMAIL_ADDRESS][DOMAIN_NAME]" at bounding box center [191, 161] width 136 height 10
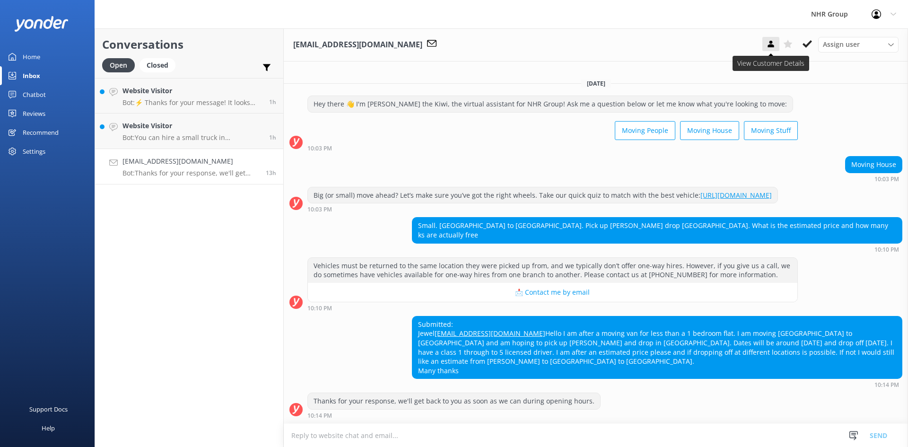
click at [775, 45] on icon at bounding box center [770, 43] width 9 height 9
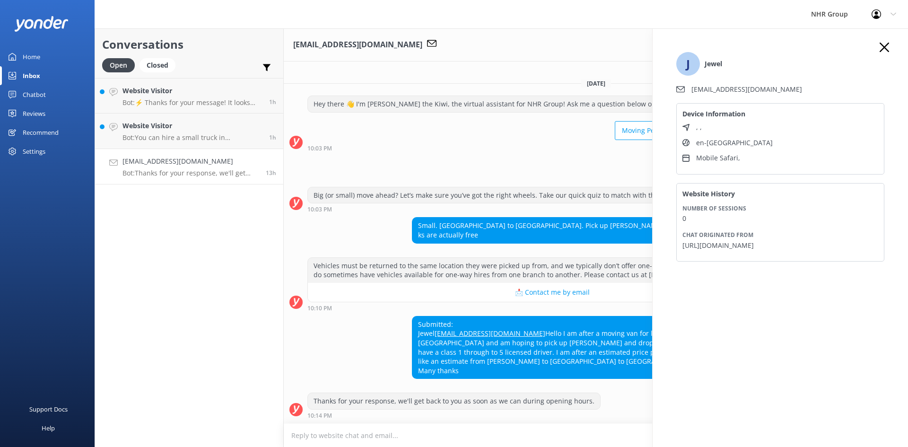
click at [885, 49] on icon "button" at bounding box center [884, 47] width 9 height 9
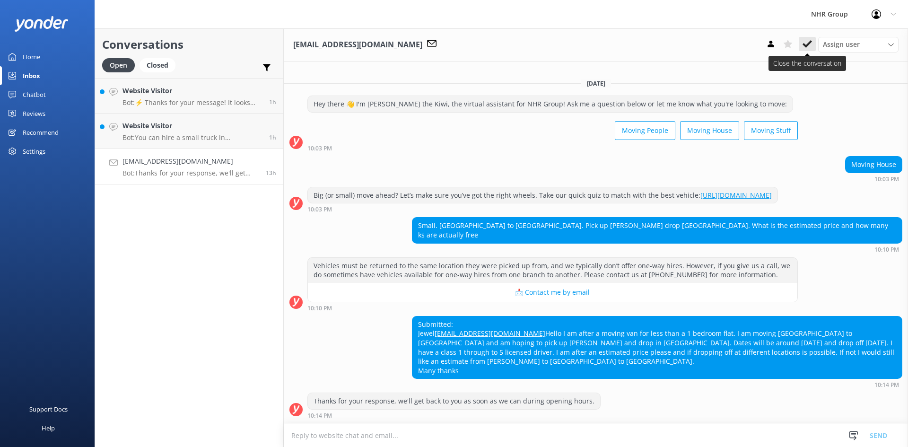
click at [809, 43] on use at bounding box center [807, 44] width 9 height 8
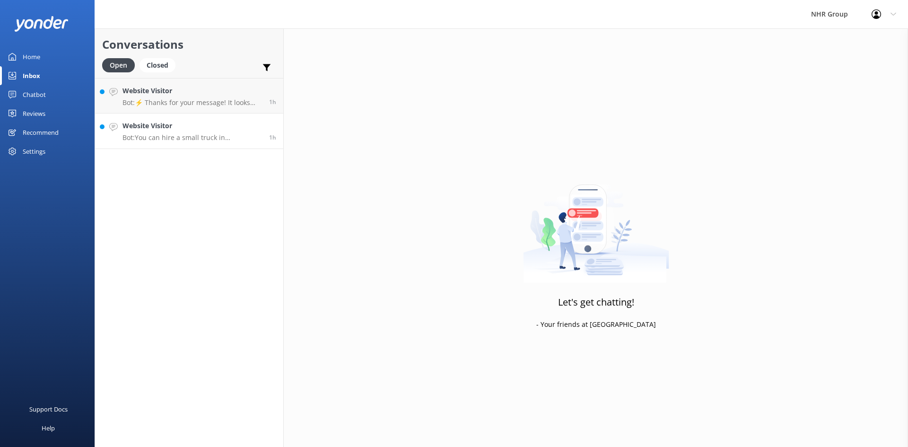
click at [156, 132] on div "Website Visitor Bot: You can hire a small truck in [GEOGRAPHIC_DATA] from [PERS…" at bounding box center [193, 131] width 140 height 21
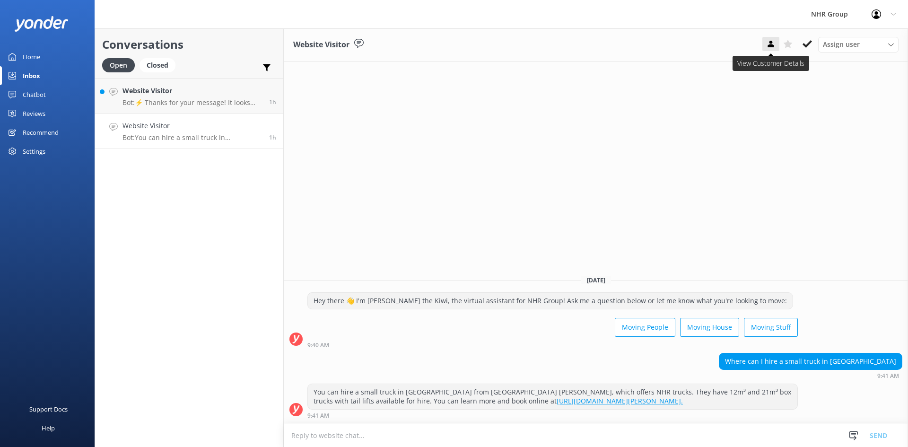
click at [775, 41] on icon at bounding box center [770, 43] width 9 height 9
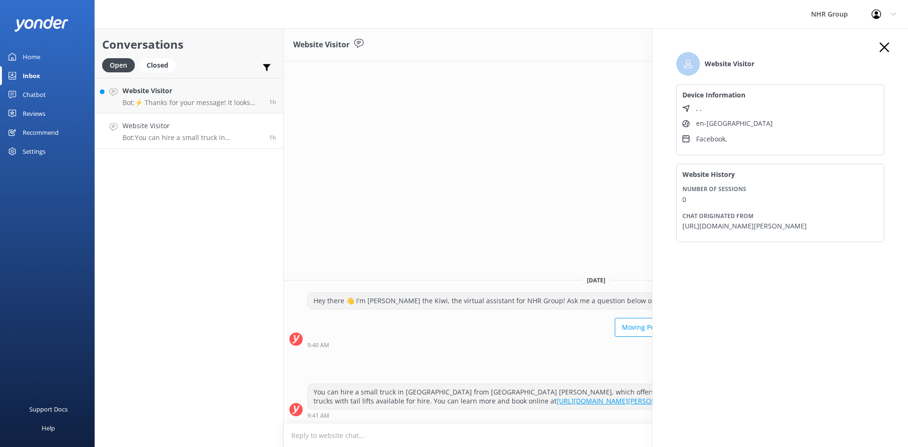
click at [885, 45] on icon "button" at bounding box center [884, 47] width 9 height 9
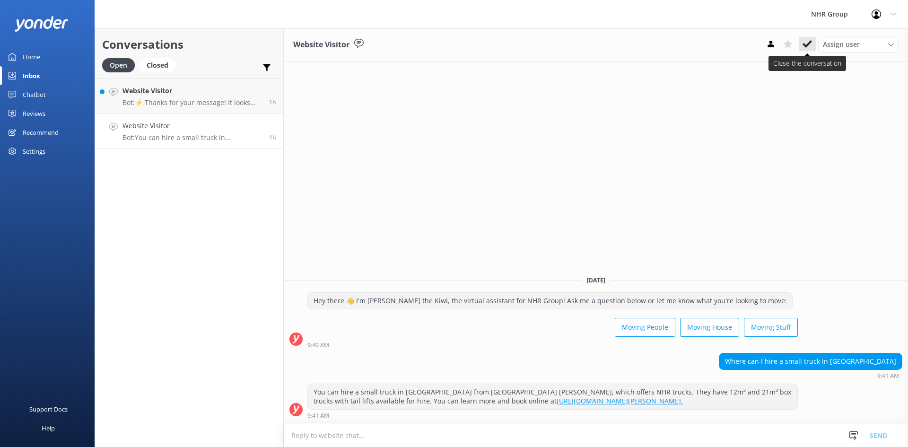
click at [811, 43] on use at bounding box center [807, 44] width 9 height 8
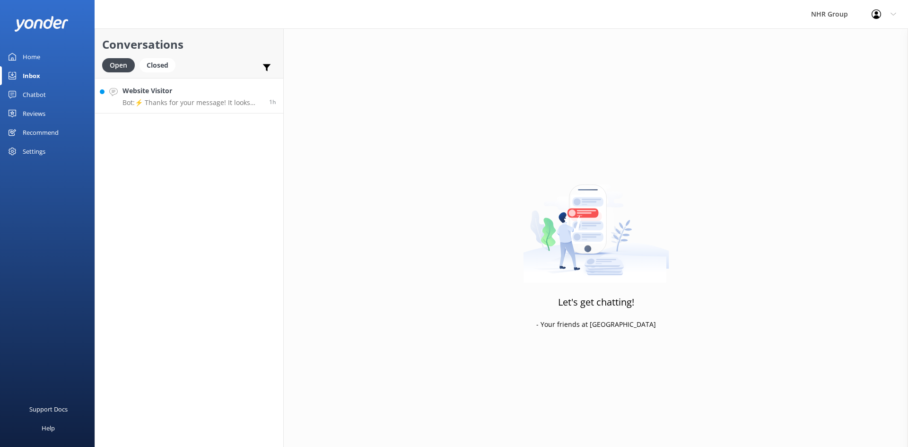
click at [197, 98] on div "Website Visitor Bot: ⚡ Thanks for your message! It looks like this one might be…" at bounding box center [193, 96] width 140 height 20
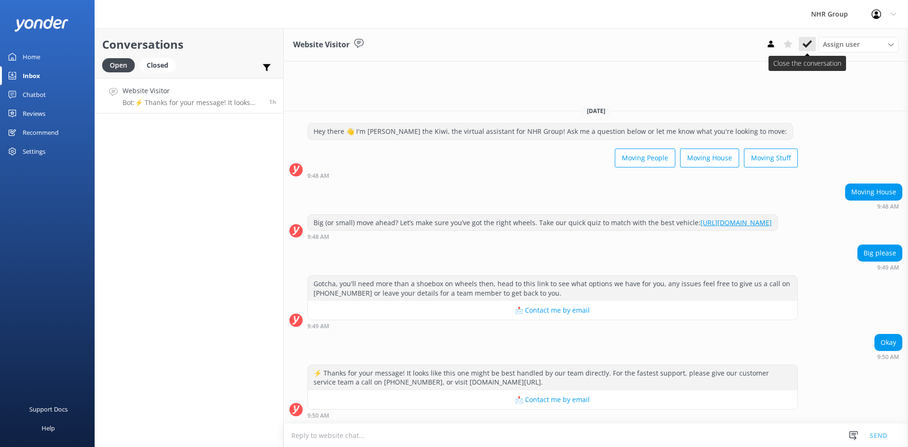
click at [810, 45] on icon at bounding box center [807, 43] width 9 height 9
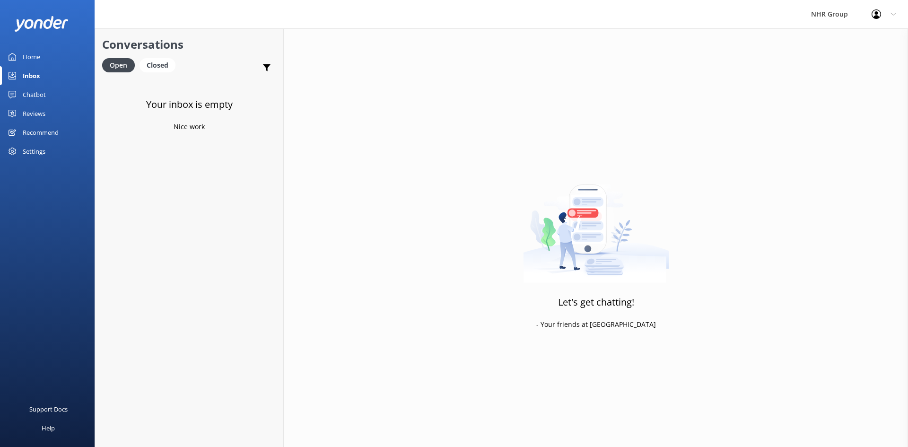
click at [36, 60] on div "Home" at bounding box center [32, 56] width 18 height 19
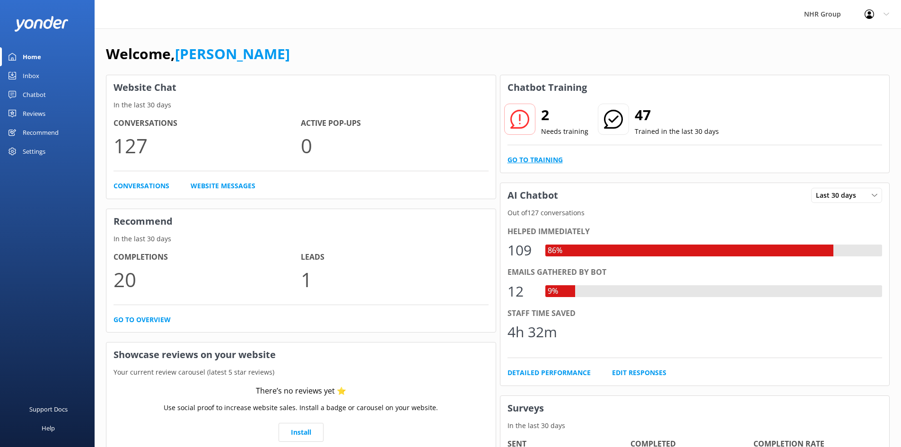
click at [543, 158] on link "Go to Training" at bounding box center [535, 160] width 55 height 10
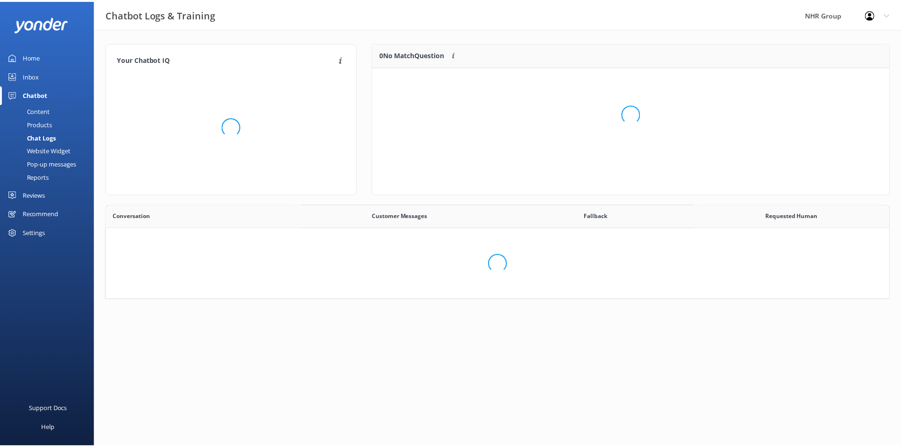
scroll to position [64, 510]
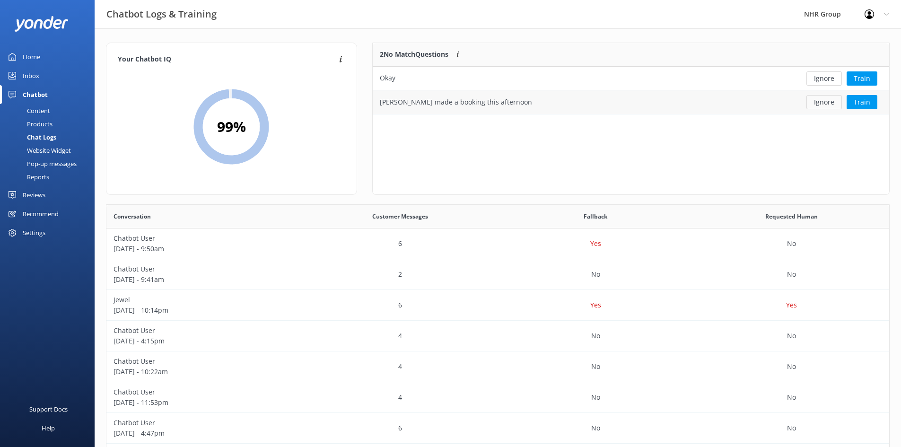
click at [828, 101] on button "Ignore" at bounding box center [824, 102] width 35 height 14
click at [861, 79] on button "Train" at bounding box center [862, 78] width 31 height 14
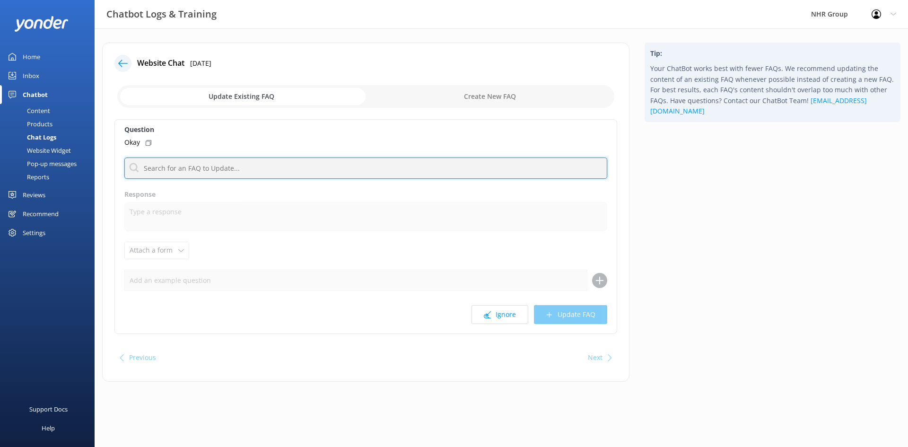
click at [247, 165] on input "text" at bounding box center [365, 168] width 483 height 21
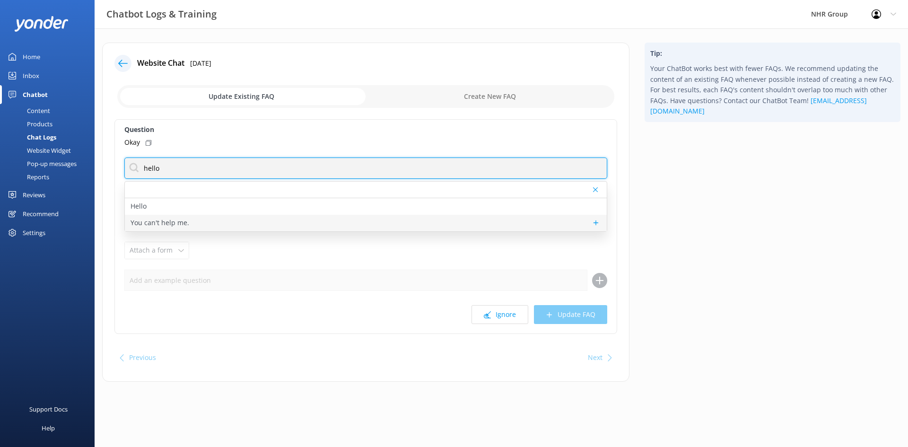
type input "hello"
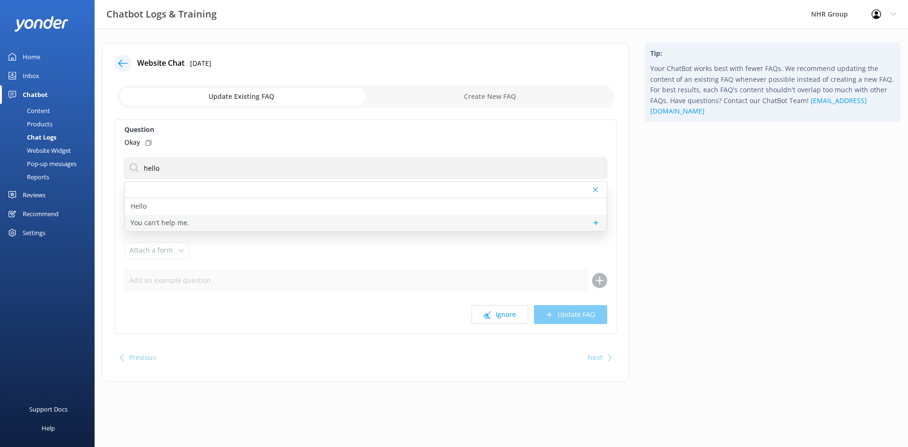
click at [150, 222] on p "You can't help me." at bounding box center [160, 223] width 59 height 10
type textarea "Oh no! If I can't help, maybe one of our team can. Feel free to give the team a…"
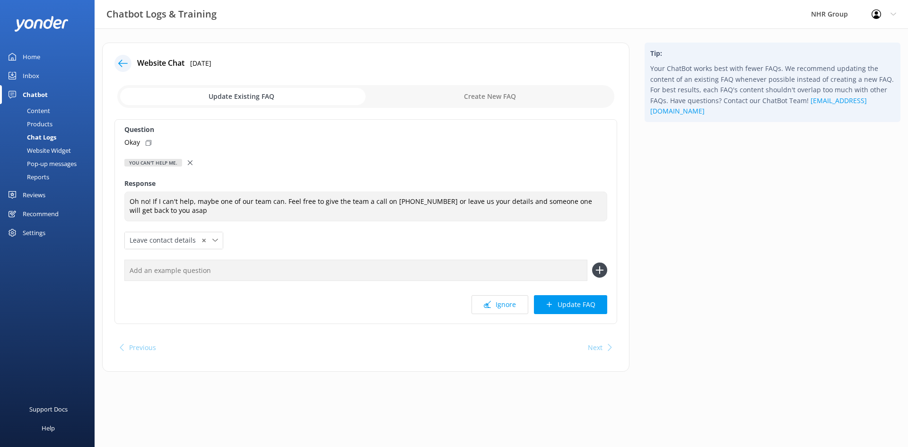
click at [188, 164] on use at bounding box center [190, 162] width 5 height 5
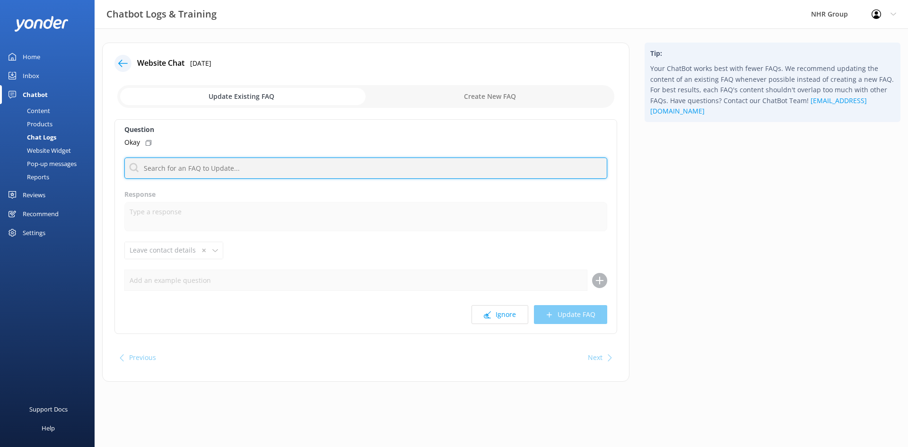
click at [172, 164] on input "text" at bounding box center [365, 168] width 483 height 21
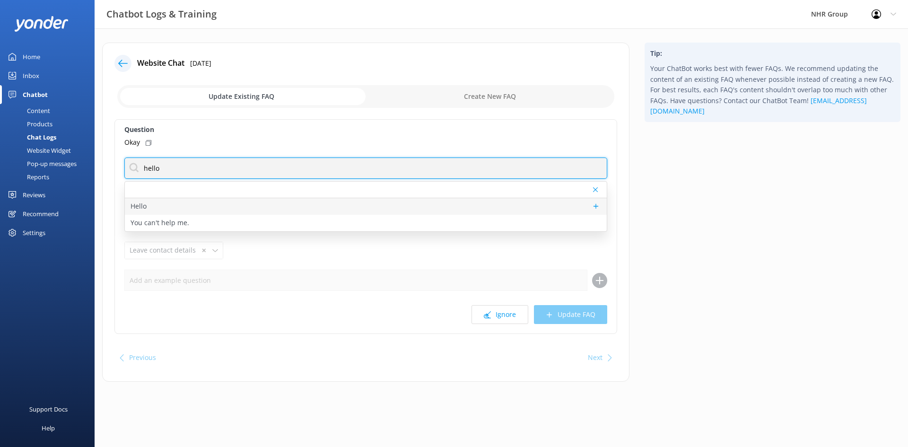
type input "hello"
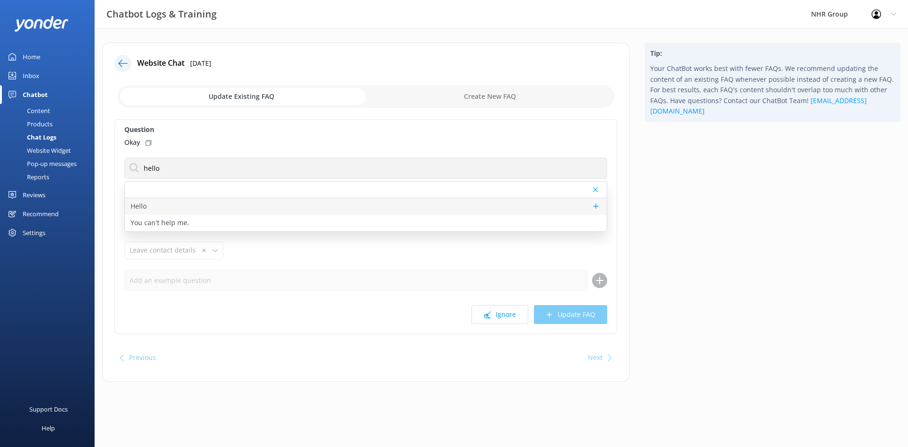
click at [145, 203] on p "Hello" at bounding box center [139, 206] width 16 height 10
type textarea "Hi there! How can I help?"
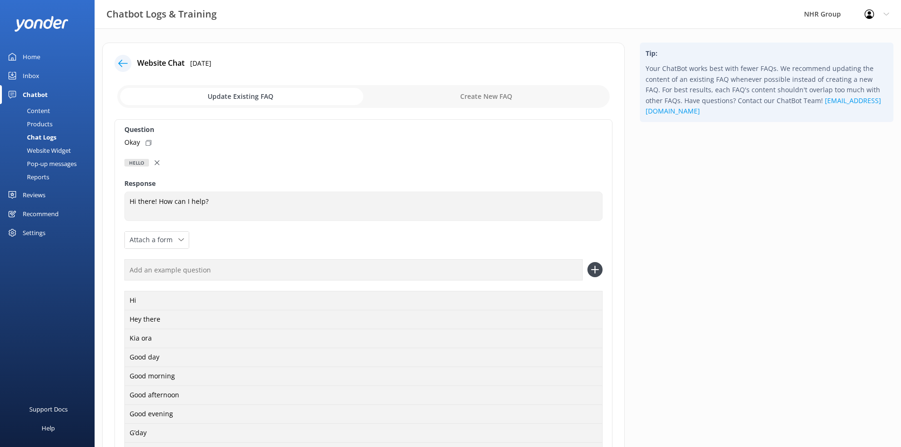
click at [156, 161] on icon at bounding box center [157, 162] width 5 height 5
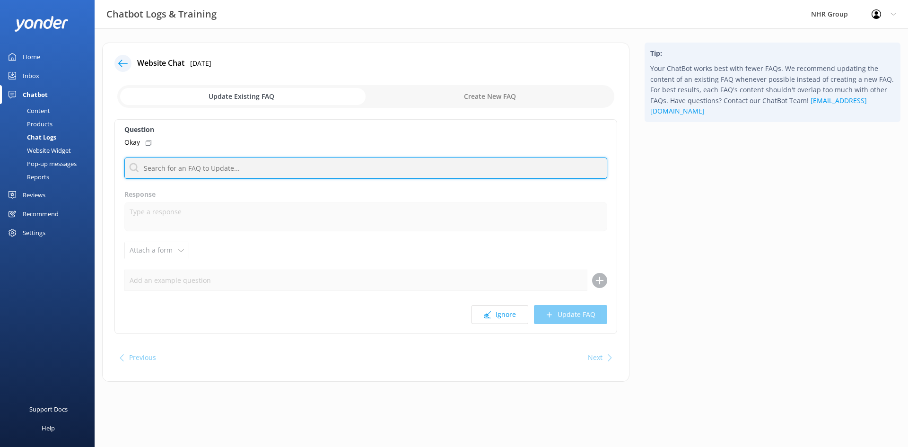
click at [168, 169] on input "text" at bounding box center [365, 168] width 483 height 21
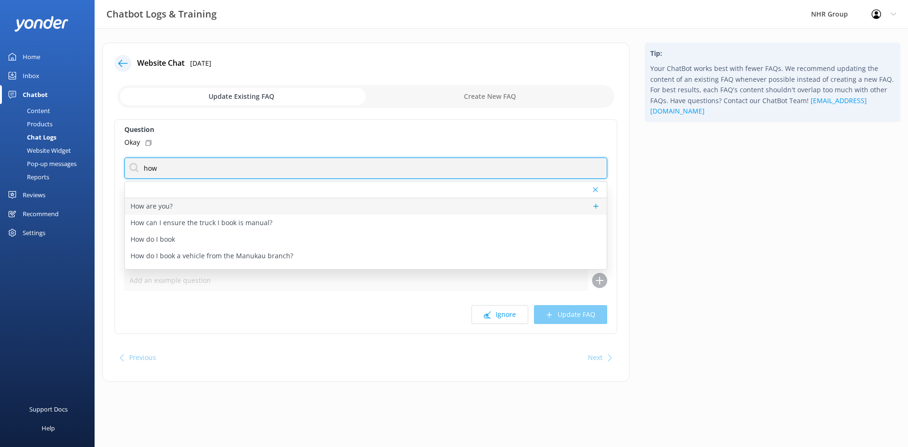
type input "how"
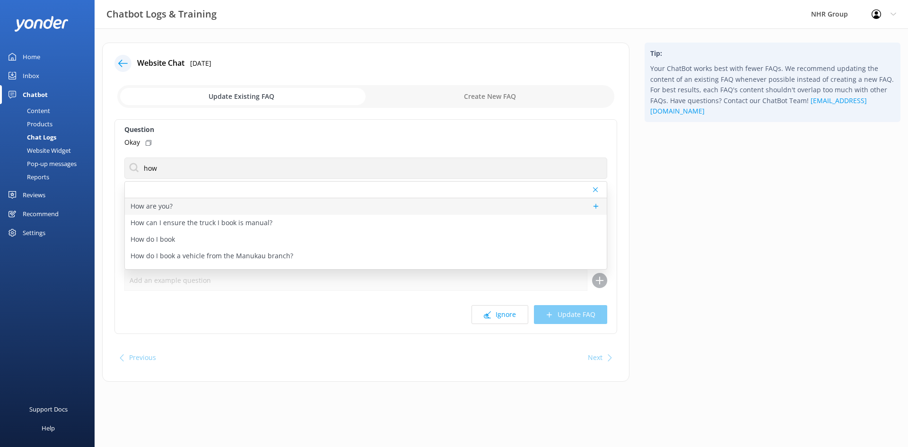
click at [272, 205] on div "How are you?" at bounding box center [366, 206] width 482 height 17
type textarea "Doing well, thank you! Got a question about vans, trucks, or anything on wheels?"
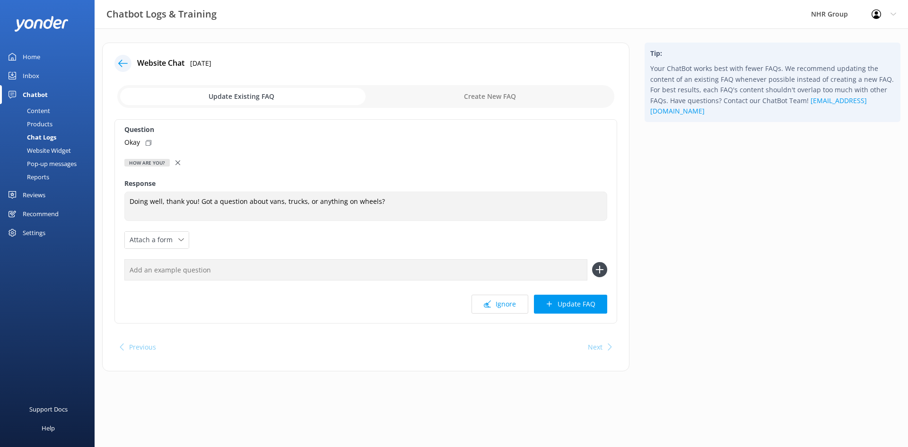
click at [179, 162] on icon at bounding box center [178, 162] width 5 height 5
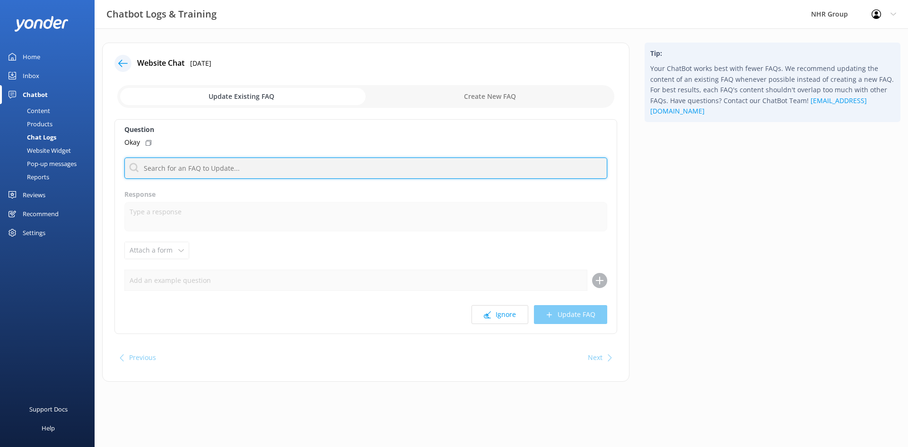
click at [176, 168] on input "text" at bounding box center [365, 168] width 483 height 21
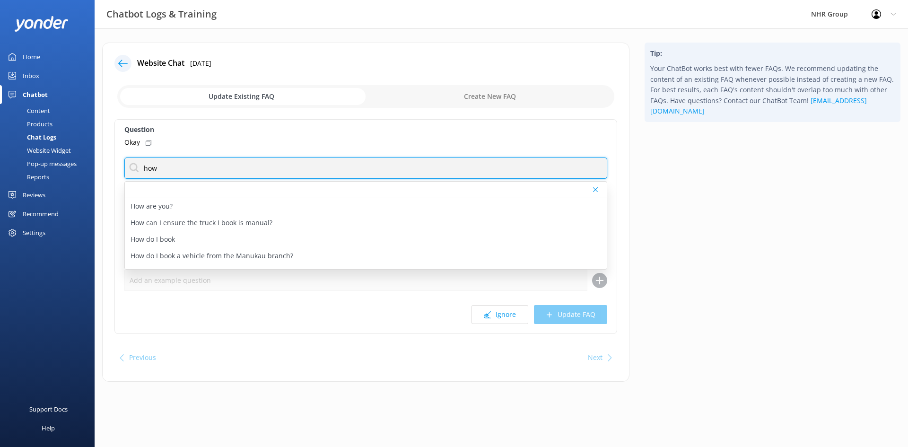
click at [183, 160] on input "how" at bounding box center [365, 168] width 483 height 21
type input "h"
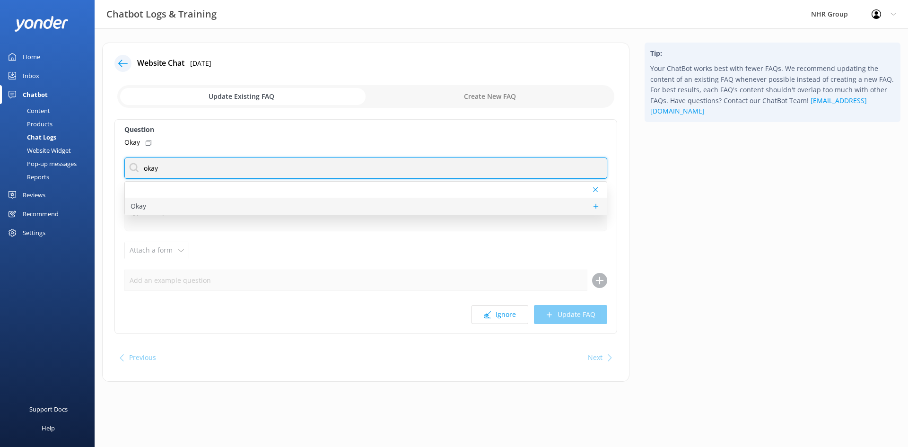
type input "okay"
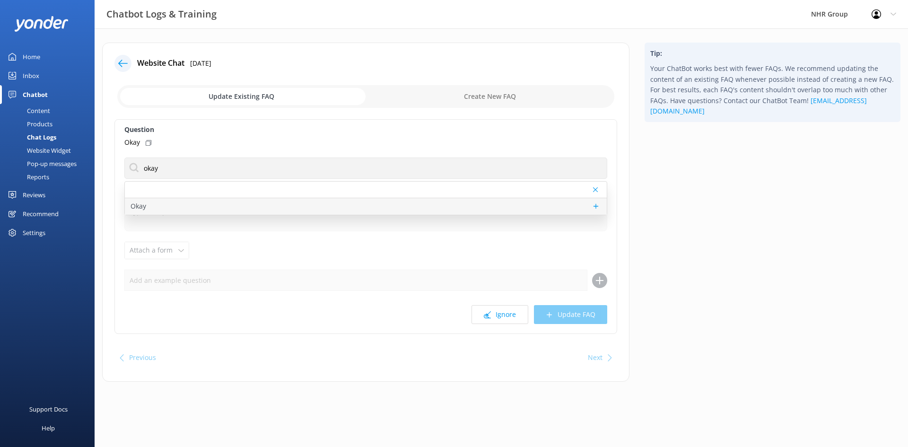
click at [168, 209] on div "Okay" at bounding box center [366, 206] width 482 height 17
type textarea "If there's anything else I can help with, let me know!"
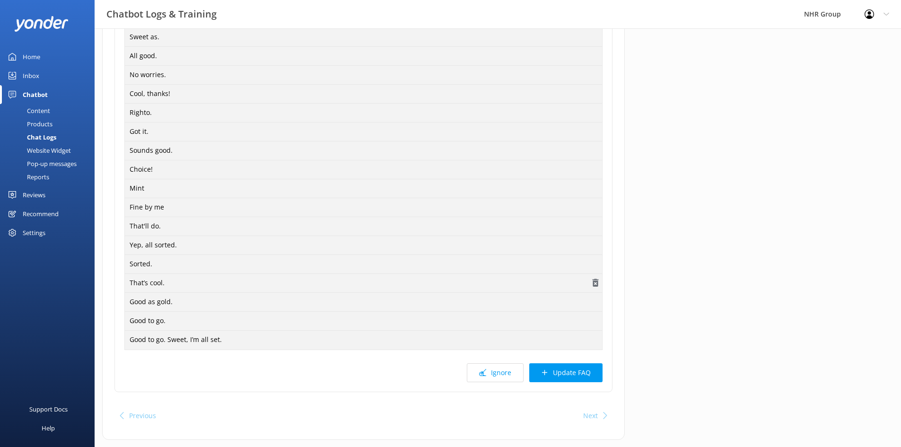
scroll to position [323, 0]
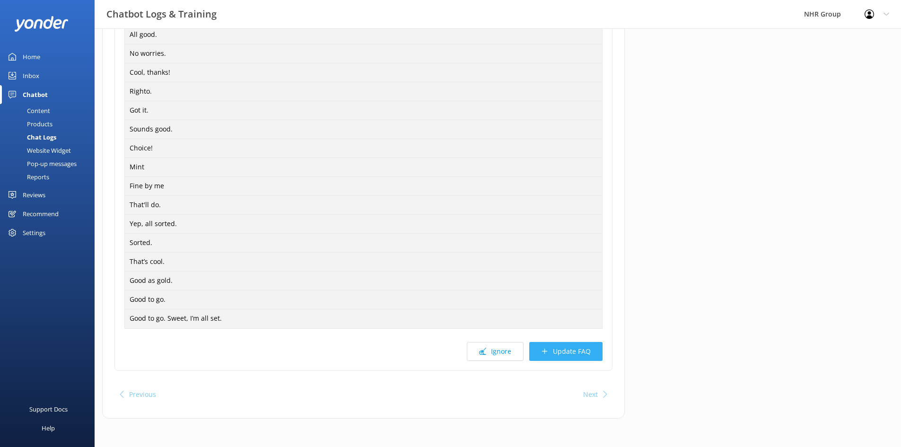
click at [554, 348] on button "Update FAQ" at bounding box center [565, 351] width 73 height 19
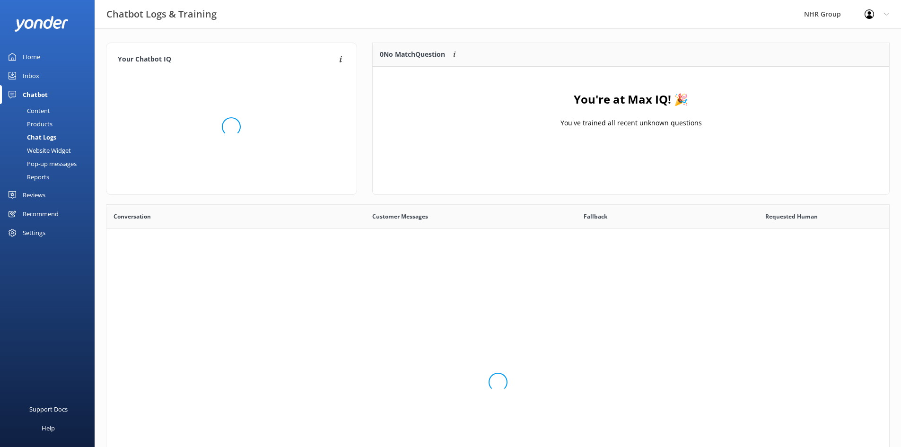
scroll to position [325, 776]
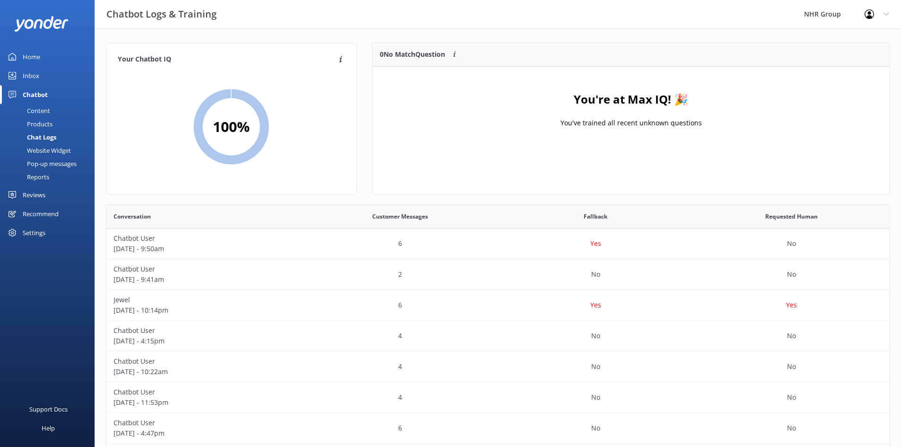
click at [39, 75] on div "Inbox" at bounding box center [31, 75] width 17 height 19
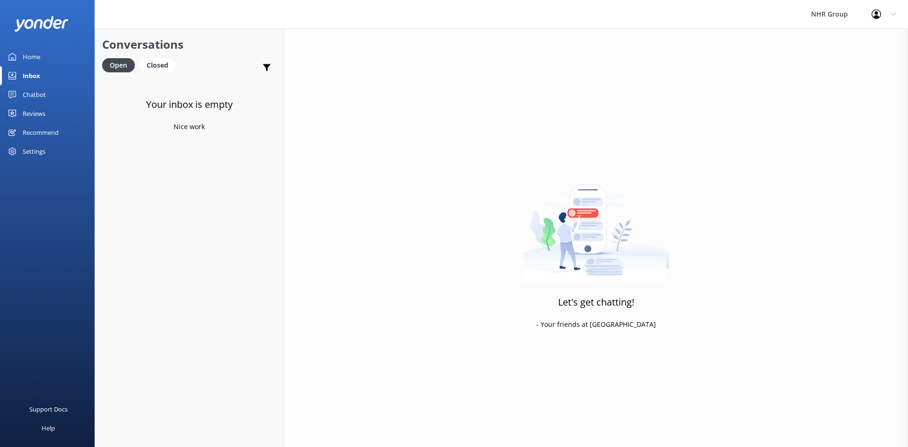
click at [29, 58] on div "Home" at bounding box center [32, 56] width 18 height 19
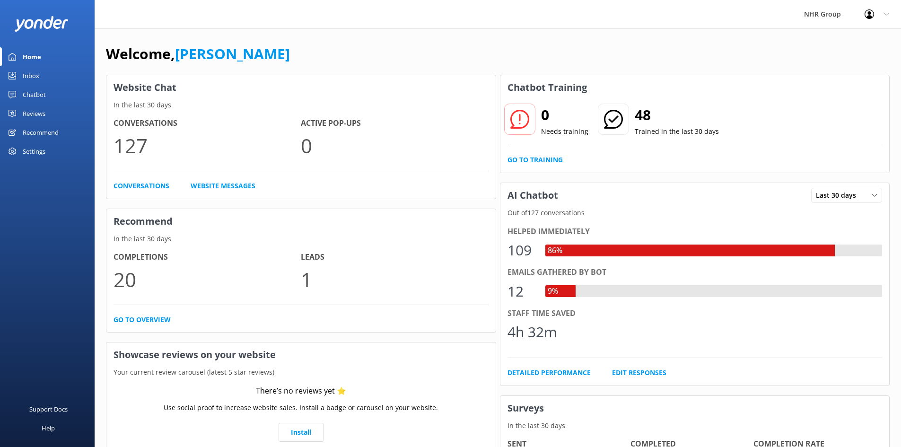
click at [26, 97] on div "Chatbot" at bounding box center [34, 94] width 23 height 19
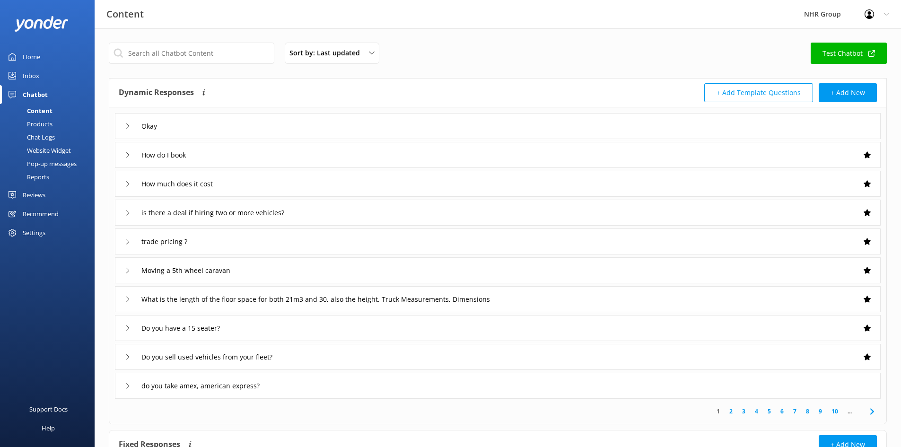
click at [38, 174] on div "Reports" at bounding box center [28, 176] width 44 height 13
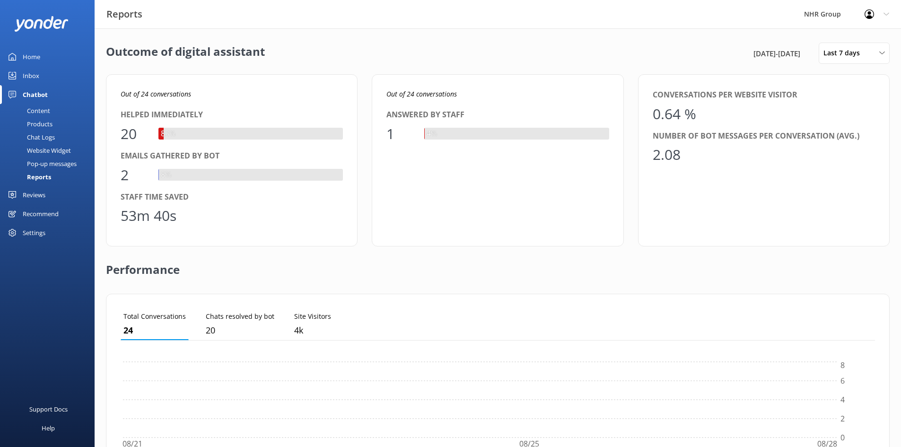
scroll to position [88, 748]
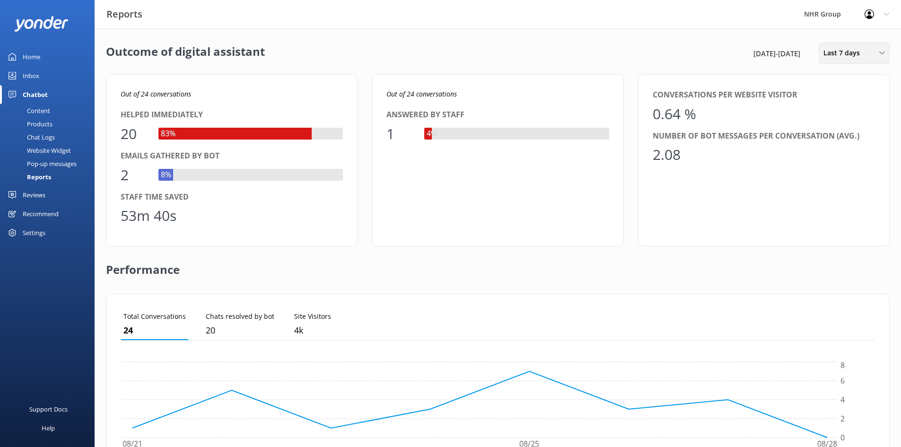
click at [830, 55] on span "Last 7 days" at bounding box center [845, 53] width 42 height 10
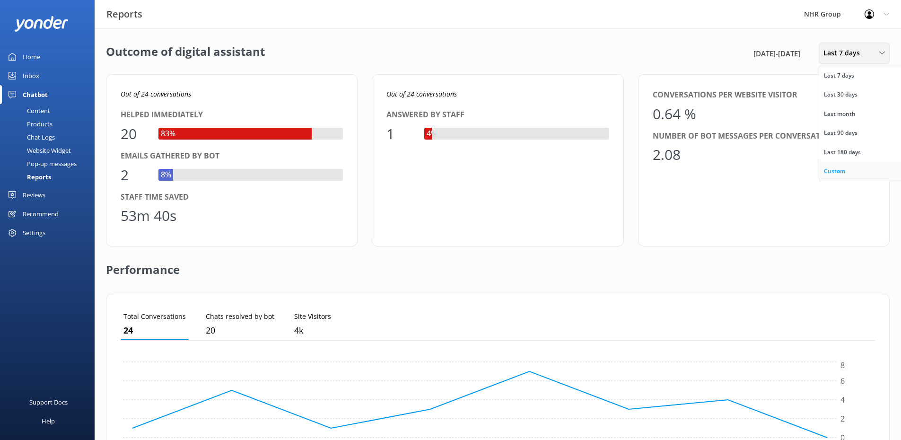
click at [843, 167] on div "Custom" at bounding box center [834, 171] width 21 height 9
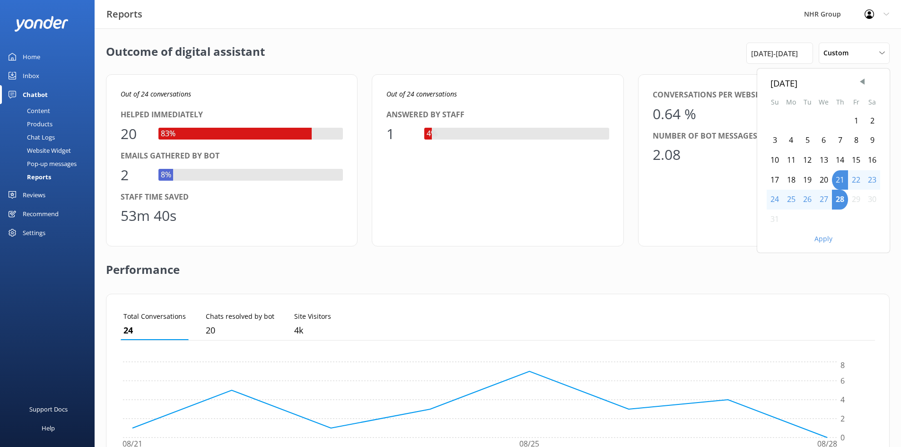
click at [856, 119] on div "1" at bounding box center [856, 121] width 16 height 20
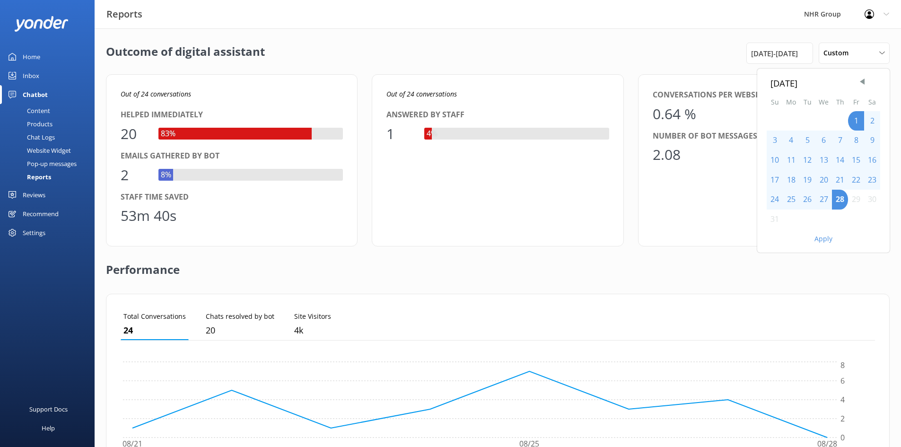
click at [828, 239] on button "Apply" at bounding box center [824, 239] width 18 height 7
